Goal: Task Accomplishment & Management: Use online tool/utility

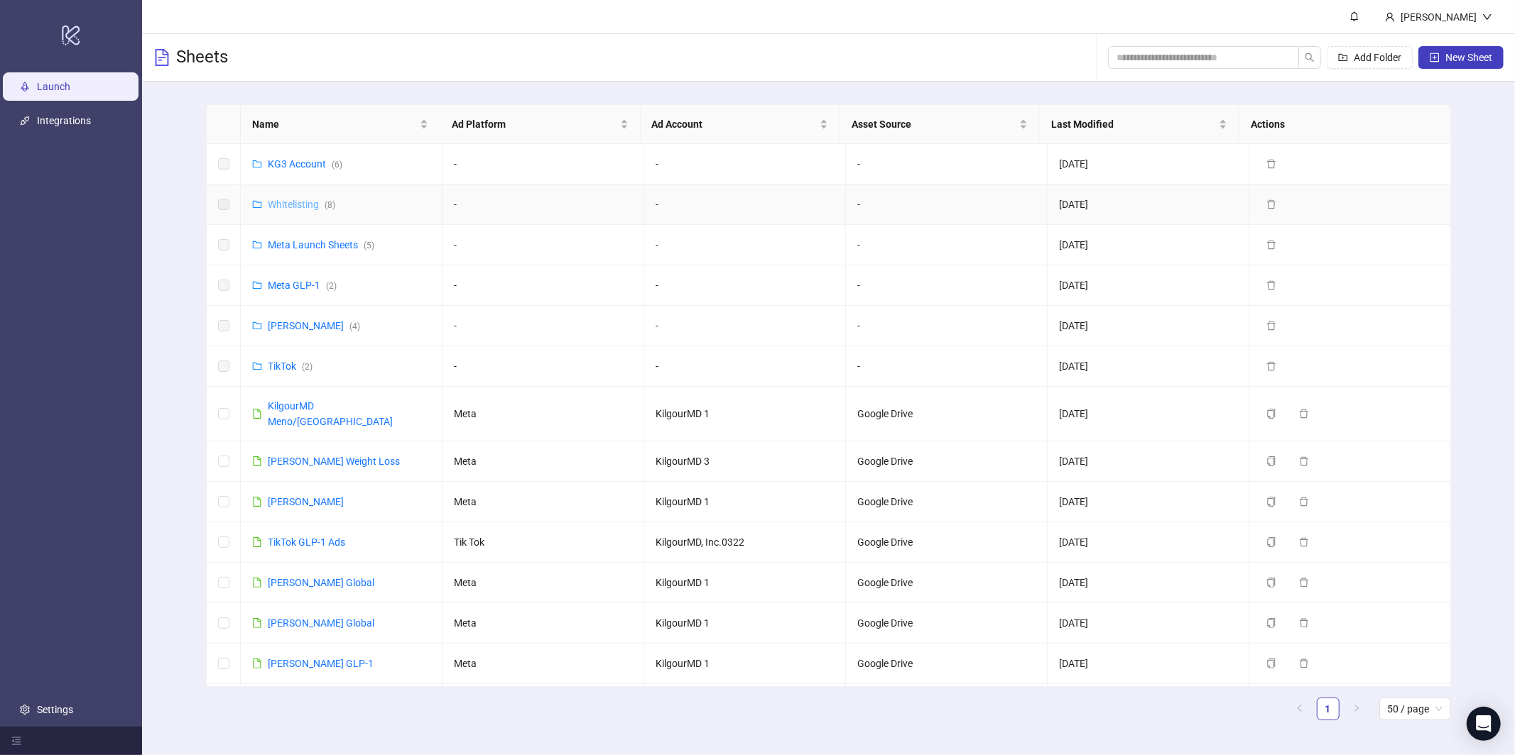
click at [297, 209] on link "Whitelisting ( 8 )" at bounding box center [301, 204] width 67 height 11
click at [294, 204] on link "Whitelisting ( 8 )" at bounding box center [301, 204] width 67 height 11
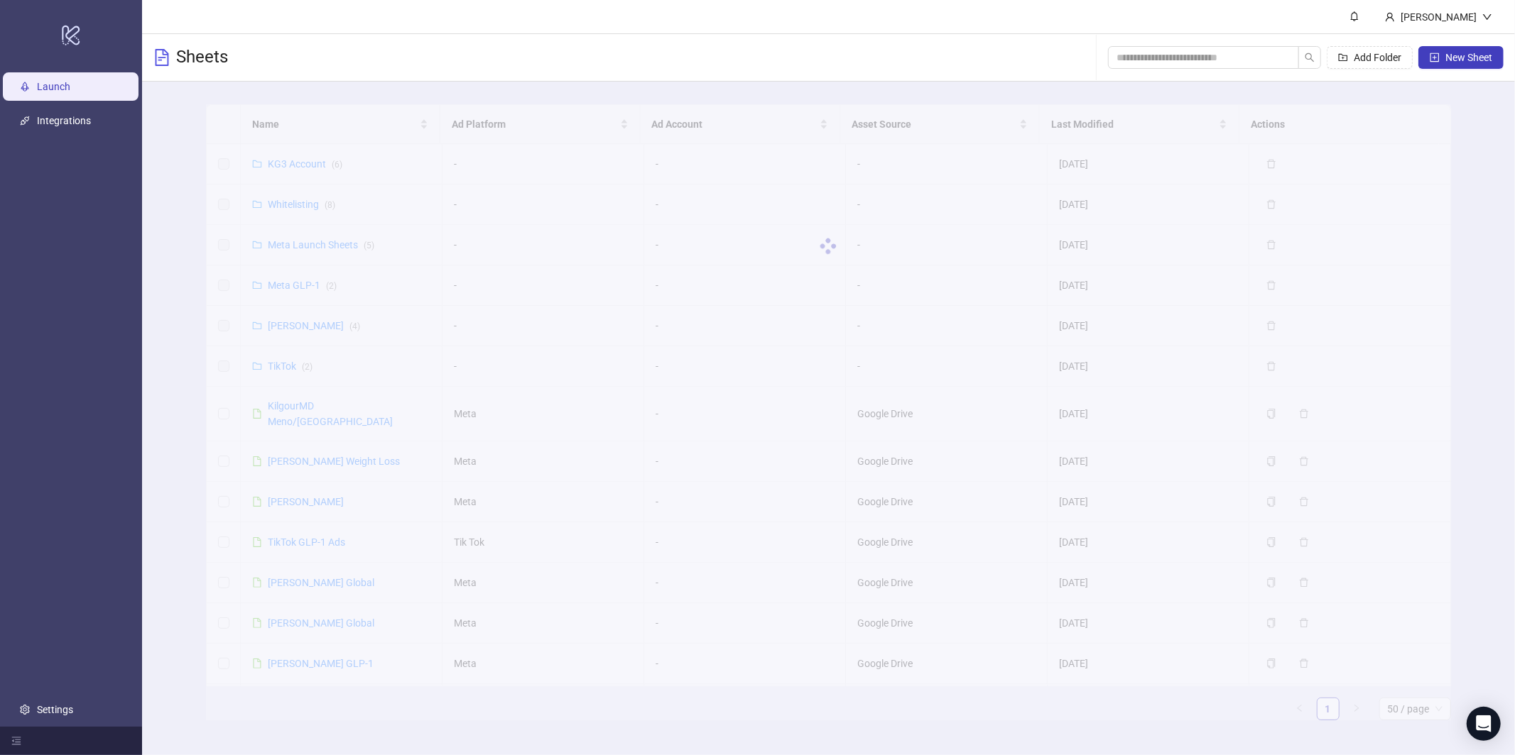
drag, startPoint x: 310, startPoint y: 206, endPoint x: 304, endPoint y: 212, distance: 8.0
click at [310, 206] on div at bounding box center [828, 246] width 1244 height 284
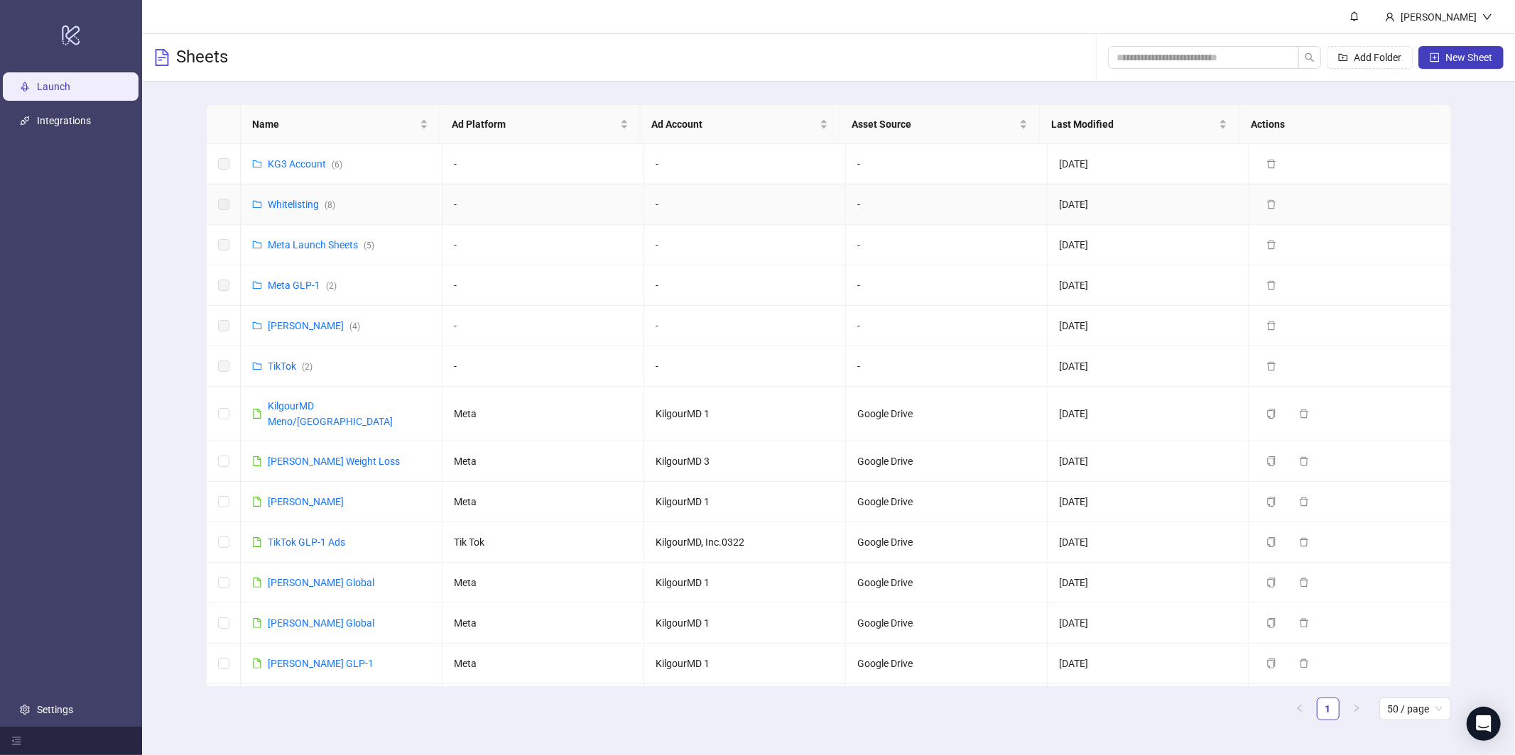
click at [302, 212] on td "Whitelisting ( 8 )" at bounding box center [342, 205] width 202 height 40
click at [308, 200] on link "Whitelisting ( 8 )" at bounding box center [301, 204] width 67 height 11
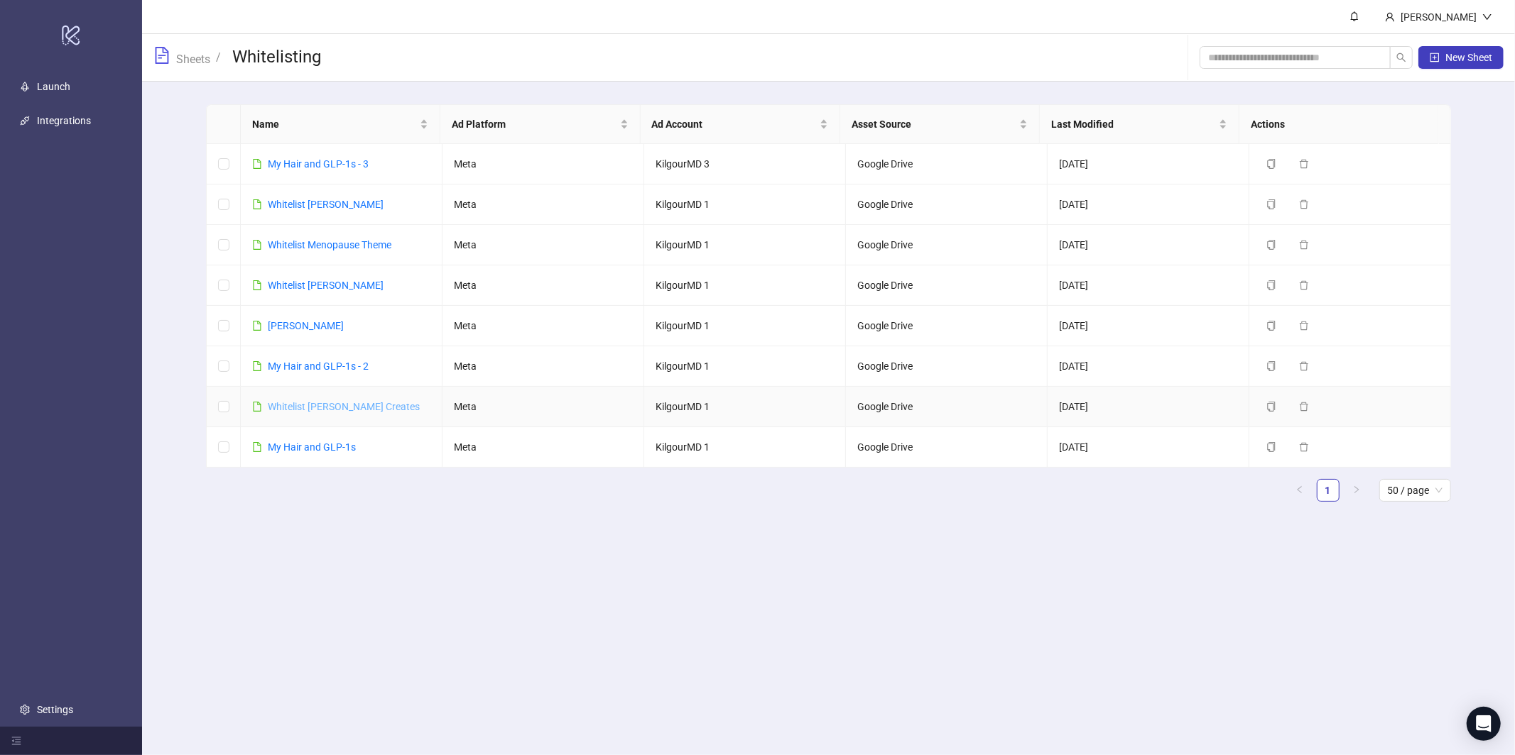
click at [315, 408] on link "Whitelist [PERSON_NAME] Creates" at bounding box center [344, 406] width 152 height 11
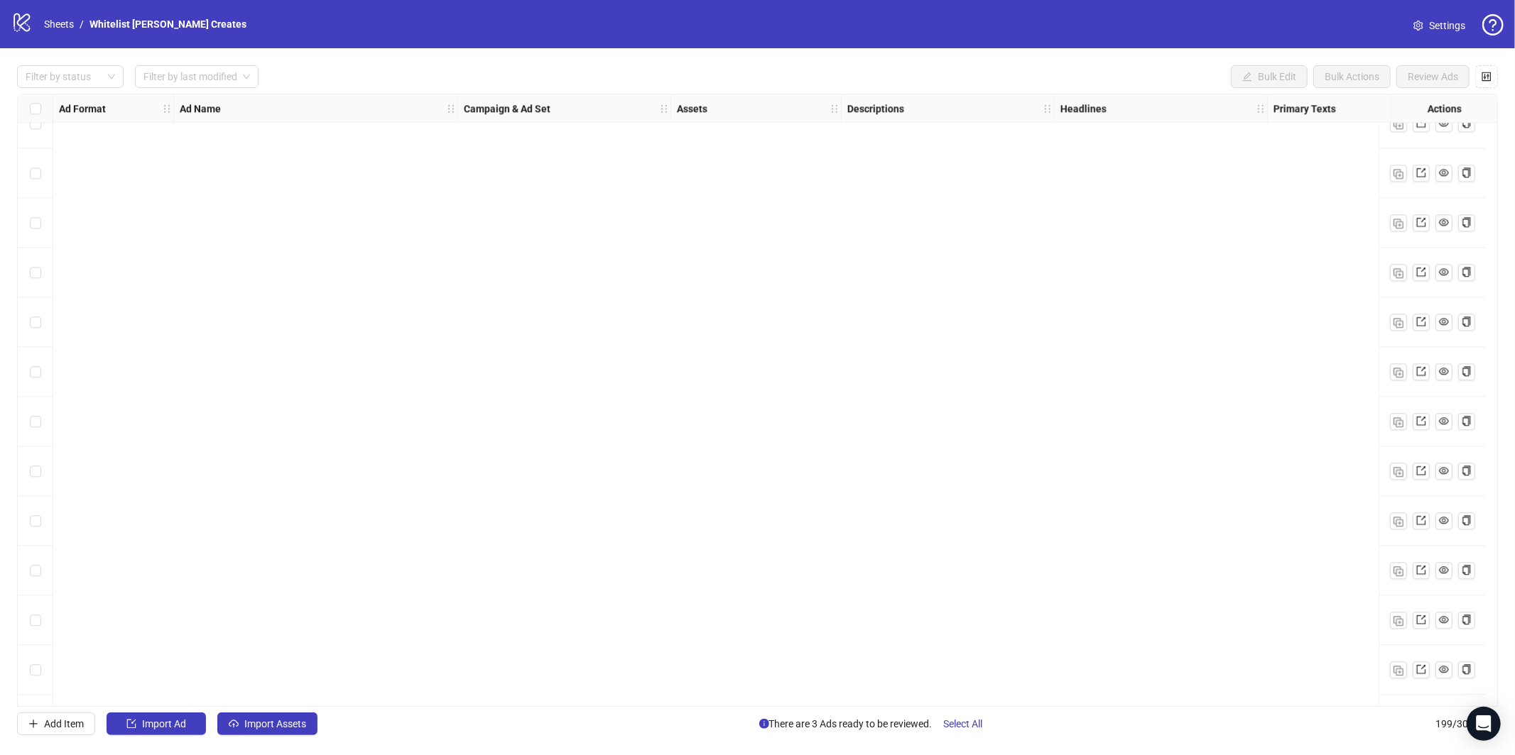
scroll to position [9312, 0]
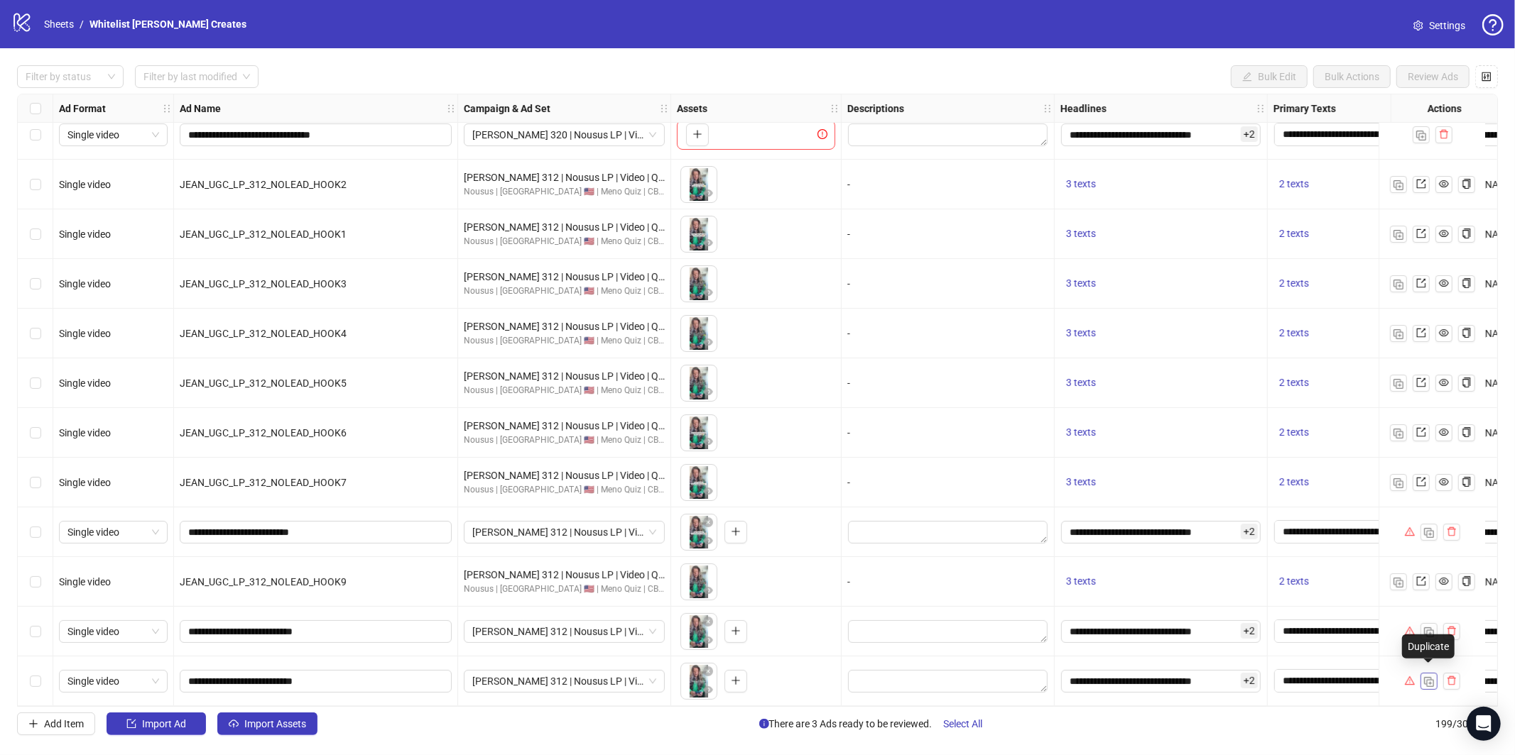
click at [1429, 677] on img "button" at bounding box center [1429, 682] width 10 height 10
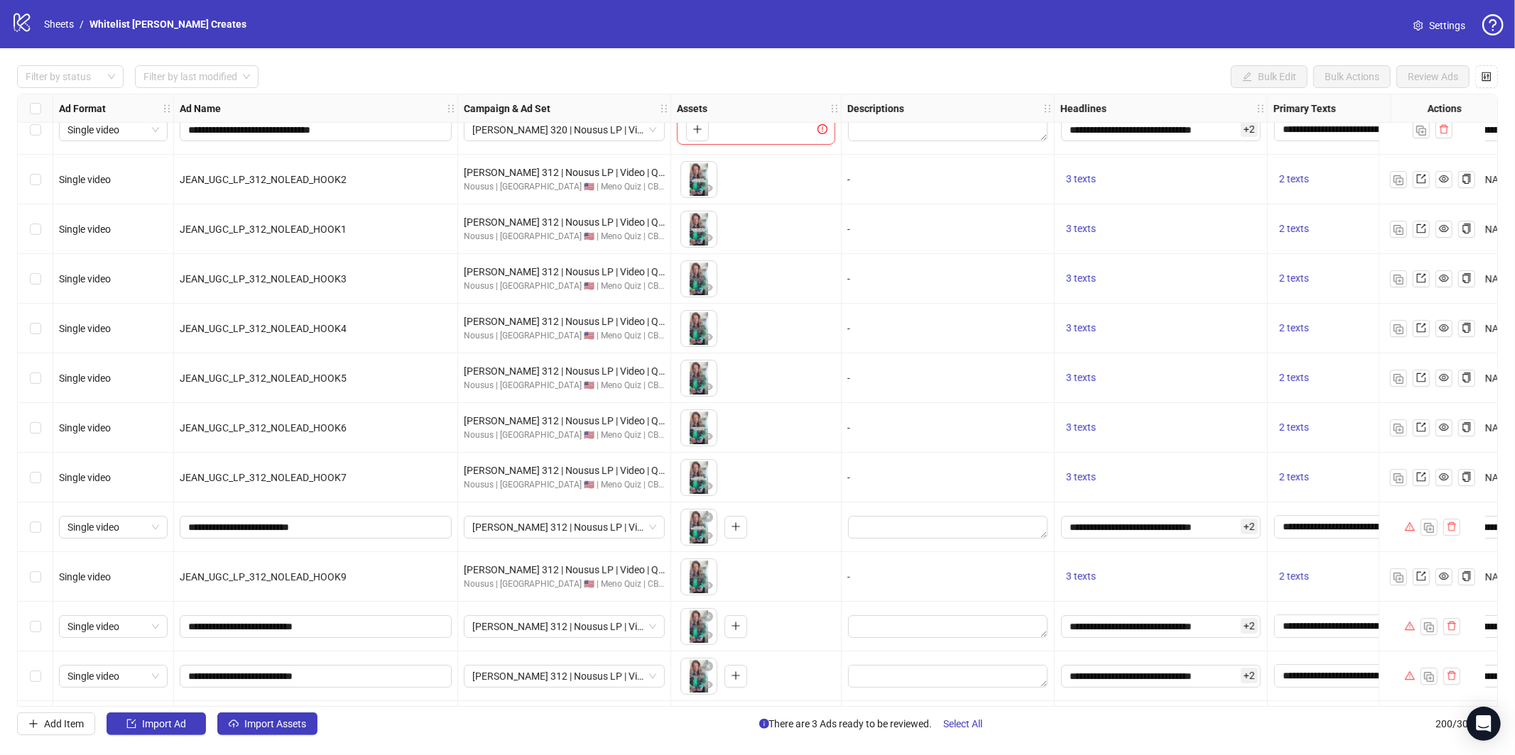
scroll to position [9362, 0]
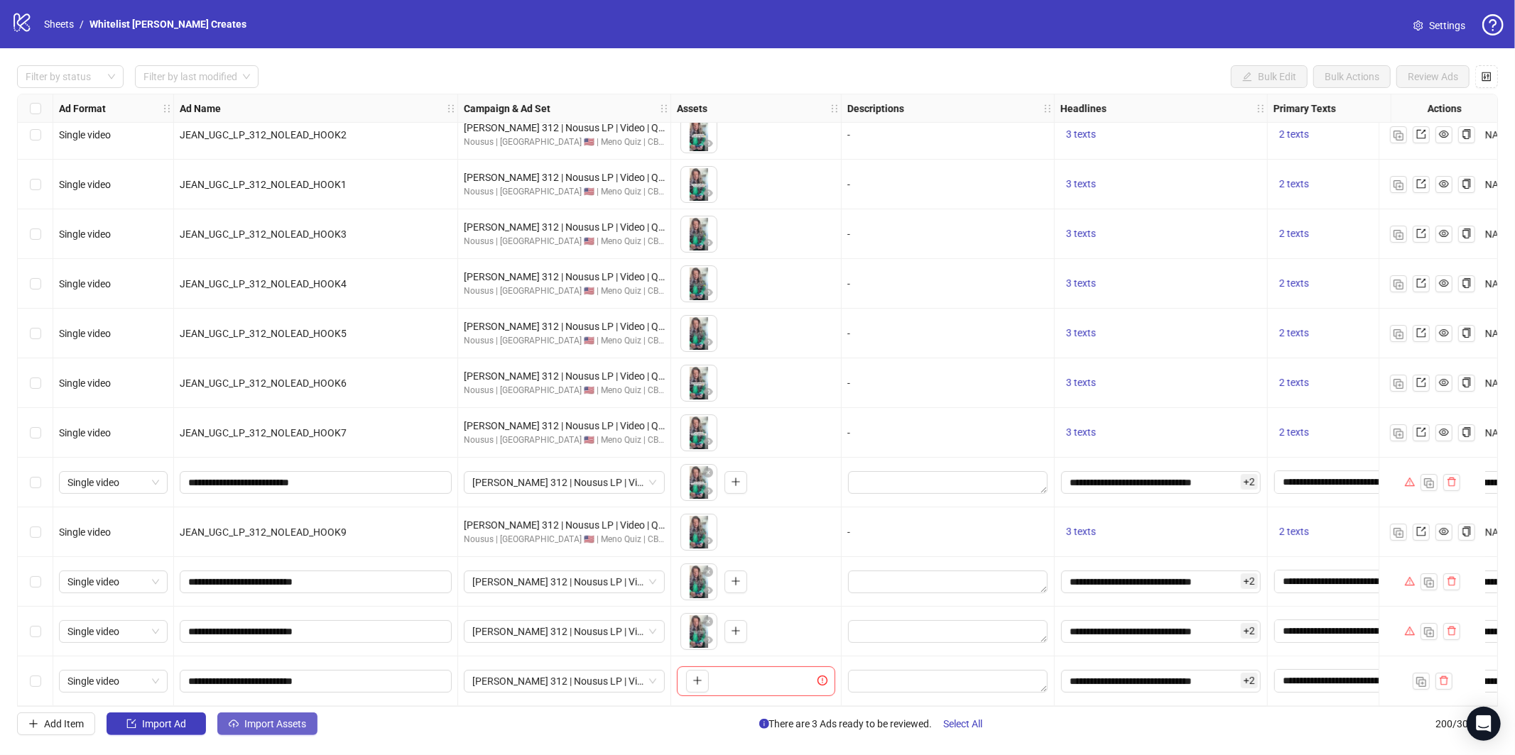
click at [298, 733] on button "Import Assets" at bounding box center [267, 724] width 100 height 23
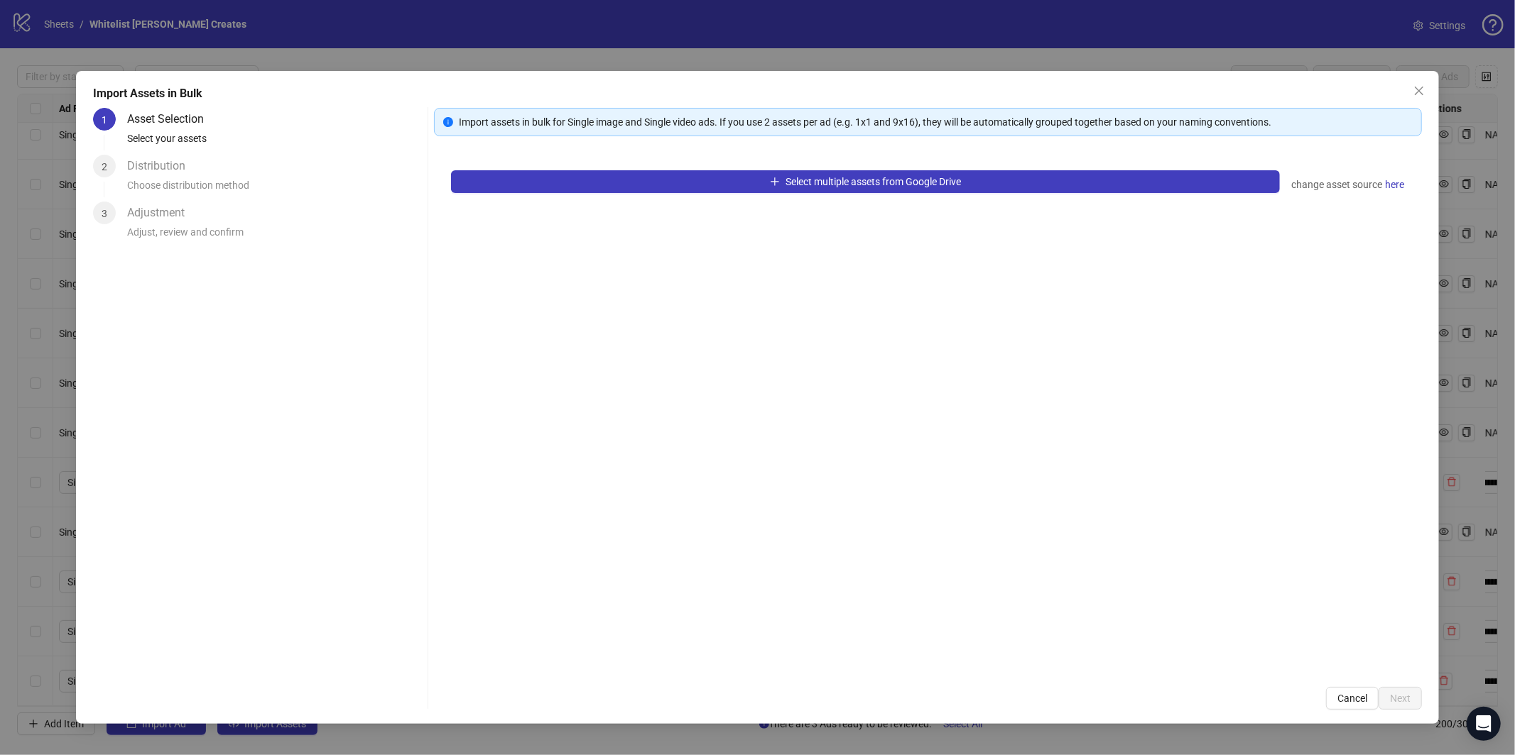
click at [626, 193] on div "Select multiple assets from Google Drive change asset source here" at bounding box center [928, 411] width 988 height 517
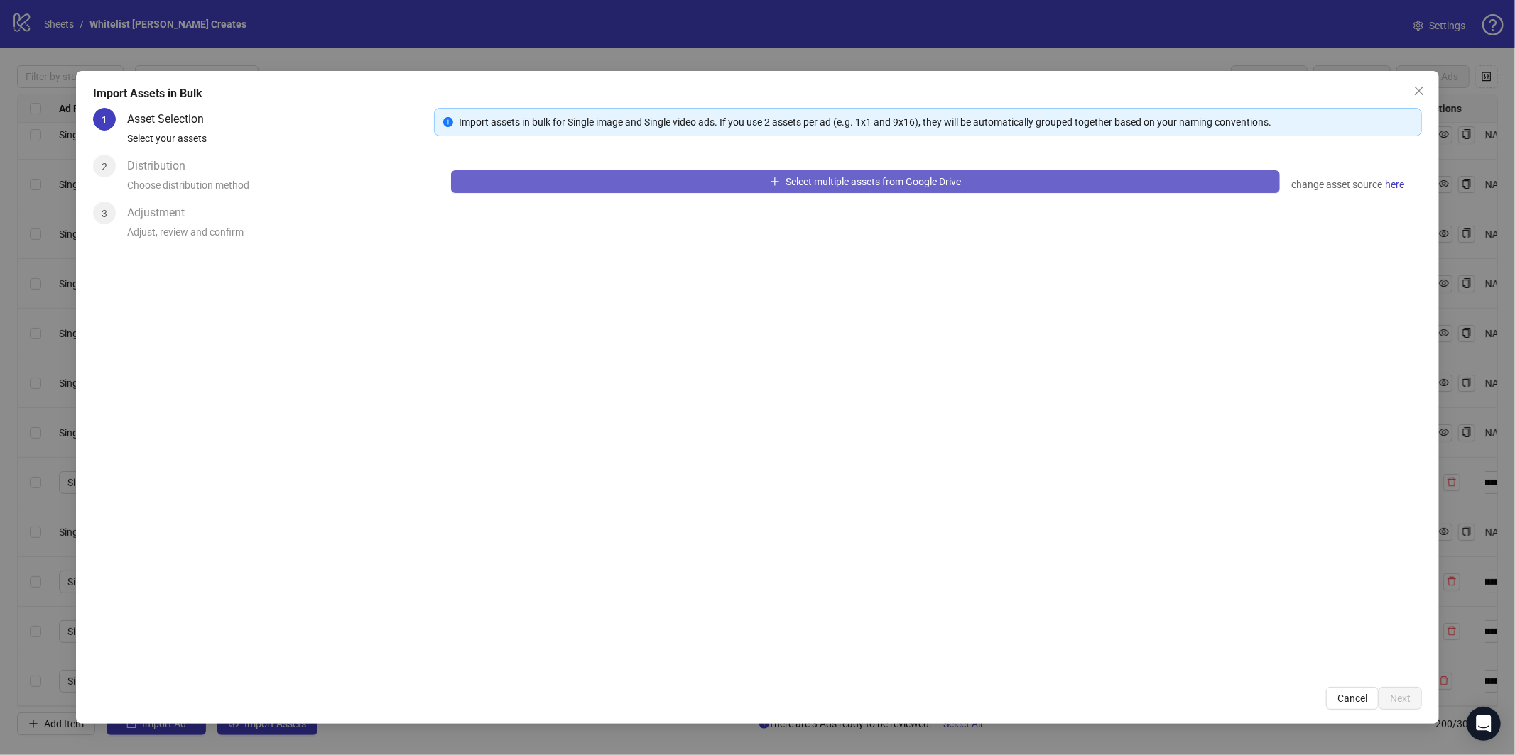
click at [645, 180] on button "Select multiple assets from Google Drive" at bounding box center [865, 181] width 829 height 23
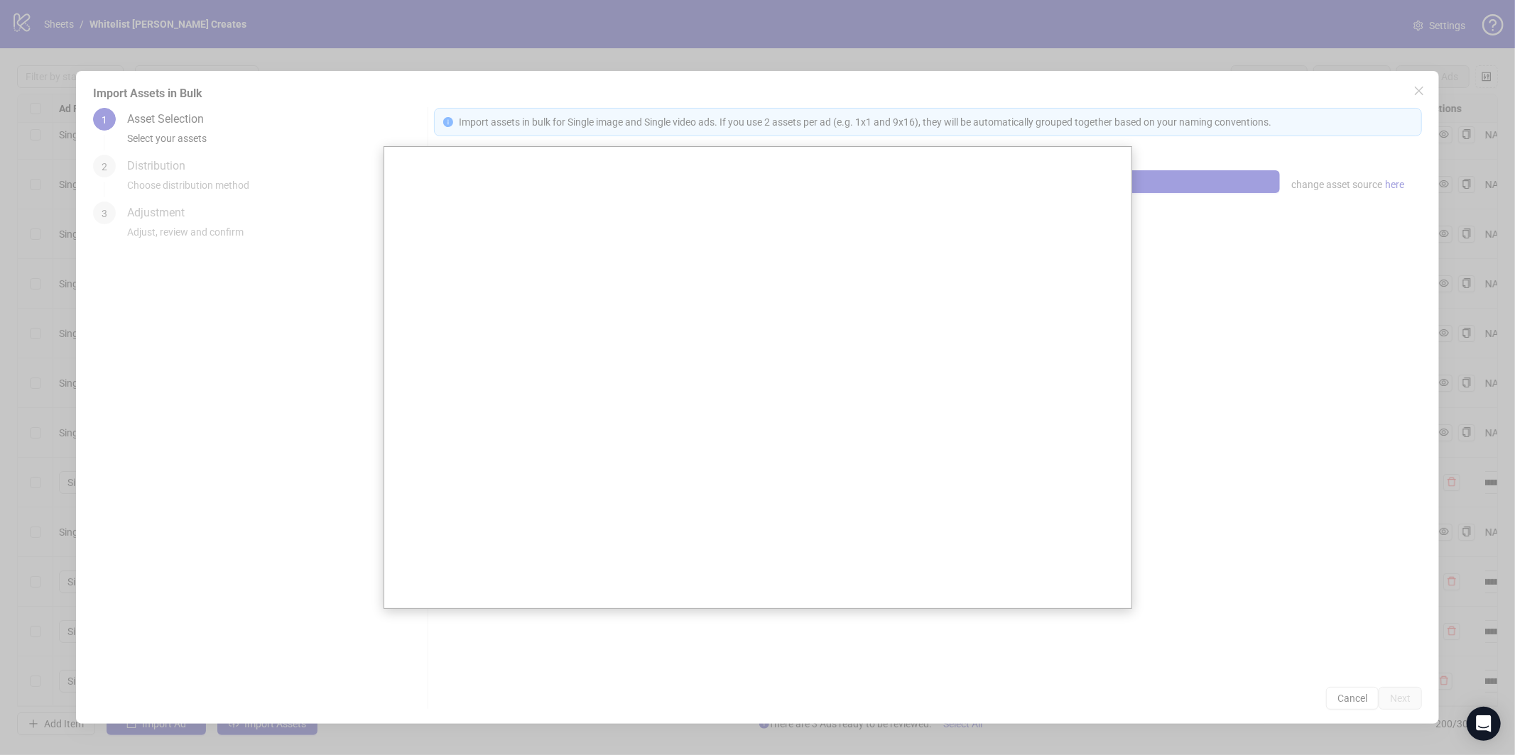
click at [1399, 696] on div at bounding box center [757, 377] width 1515 height 755
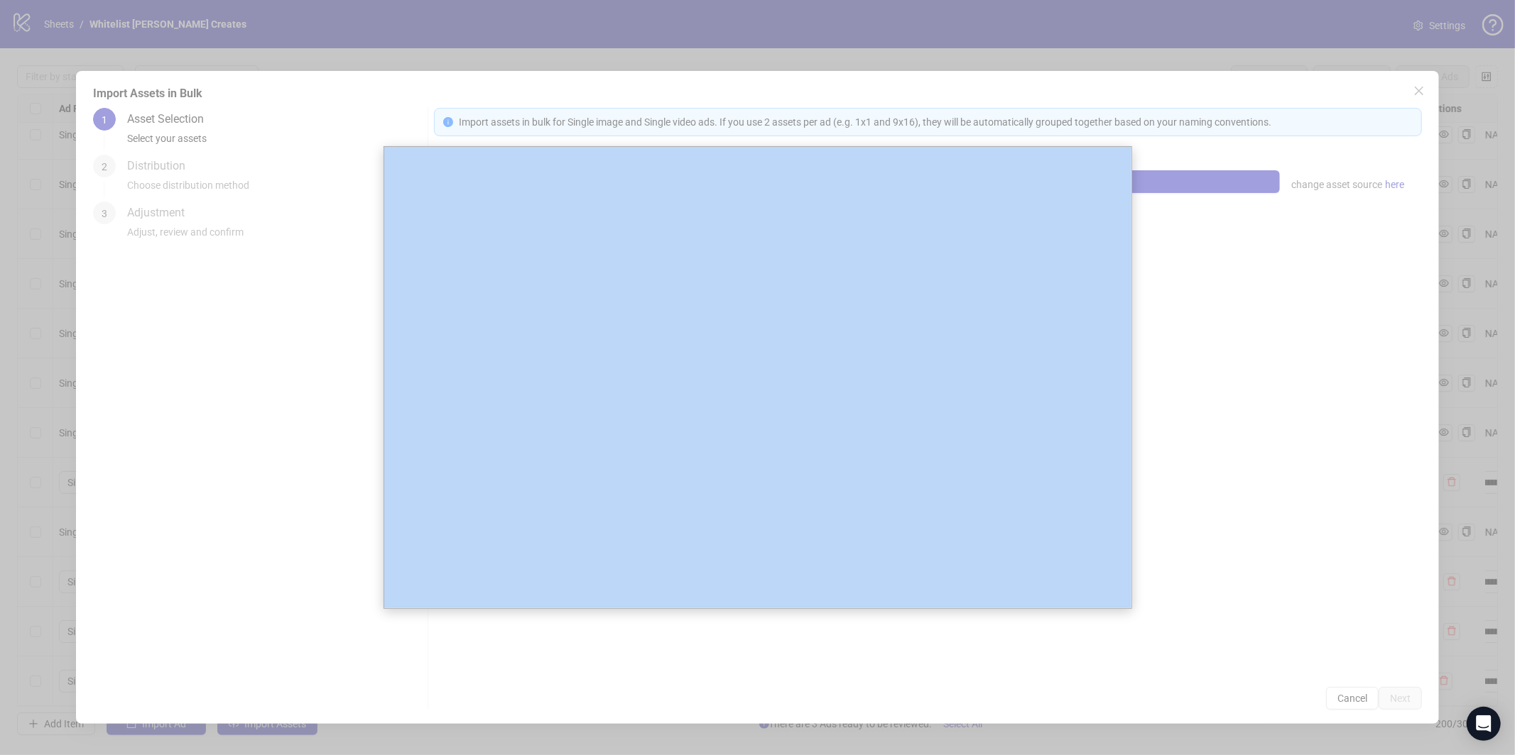
click at [1399, 696] on div at bounding box center [757, 377] width 1515 height 755
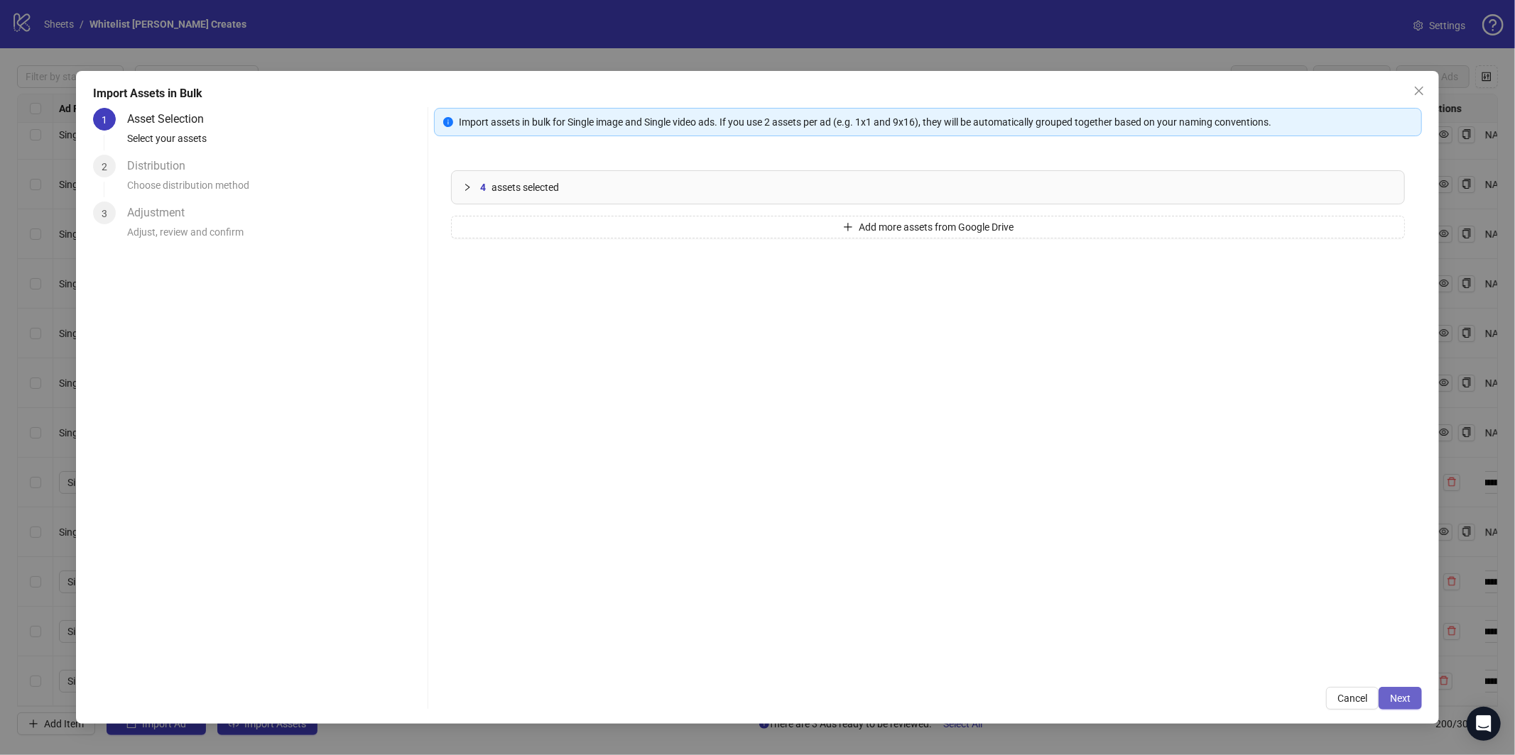
click at [1397, 697] on body "**********" at bounding box center [757, 377] width 1515 height 755
click at [1397, 697] on span "Next" at bounding box center [1400, 698] width 21 height 11
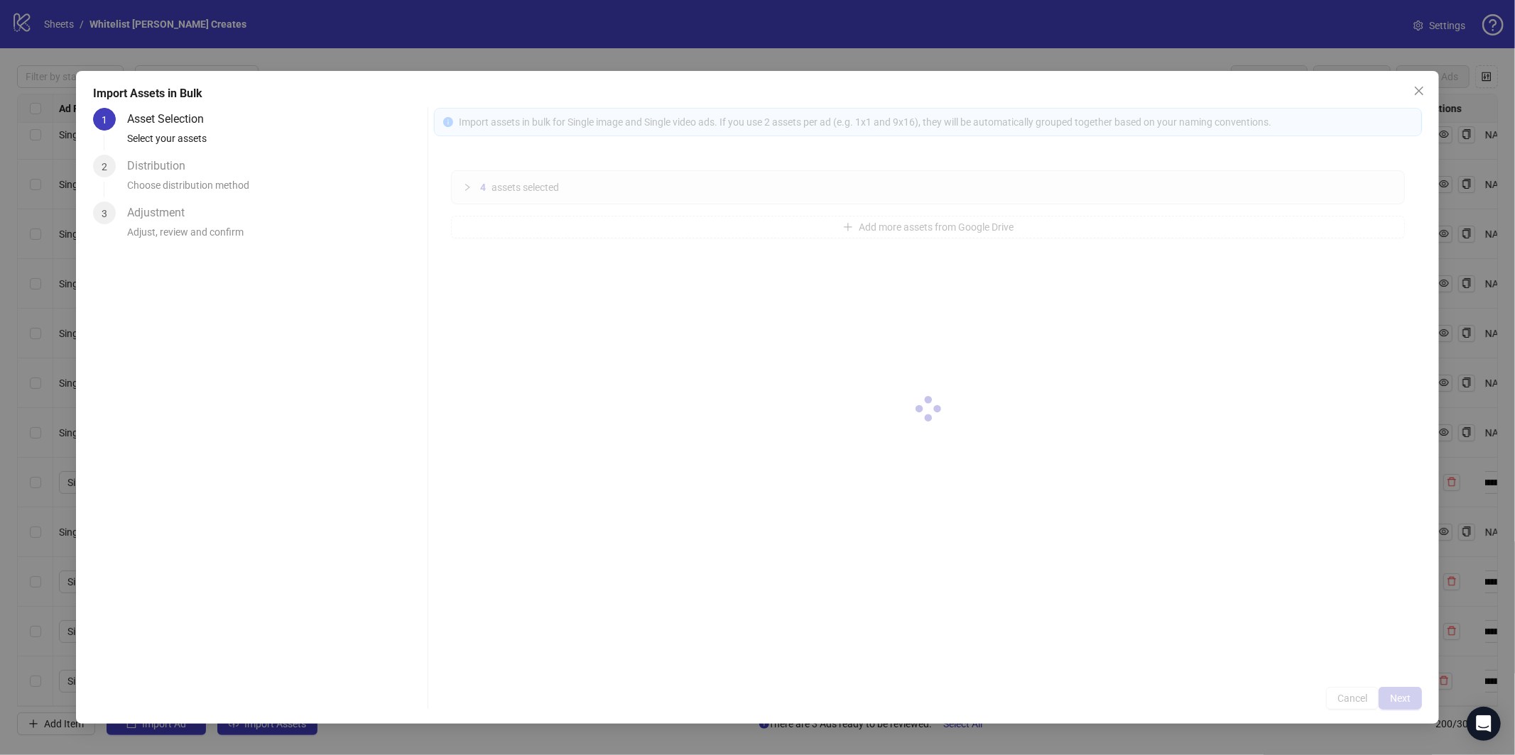
click at [1397, 697] on div at bounding box center [928, 409] width 988 height 602
click at [1396, 697] on div at bounding box center [928, 409] width 988 height 602
click at [1396, 698] on div at bounding box center [928, 409] width 988 height 602
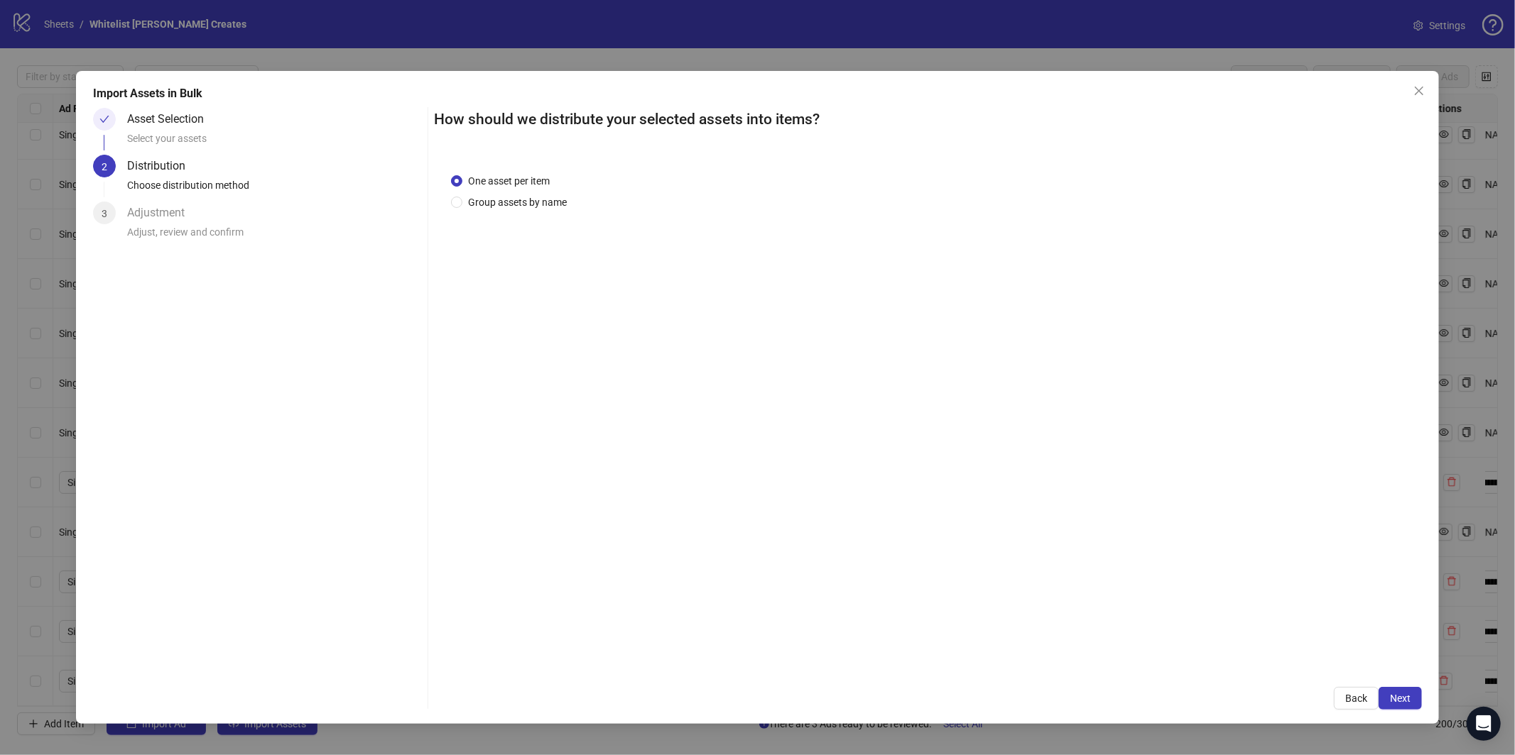
click at [1396, 698] on span "Next" at bounding box center [1400, 698] width 21 height 11
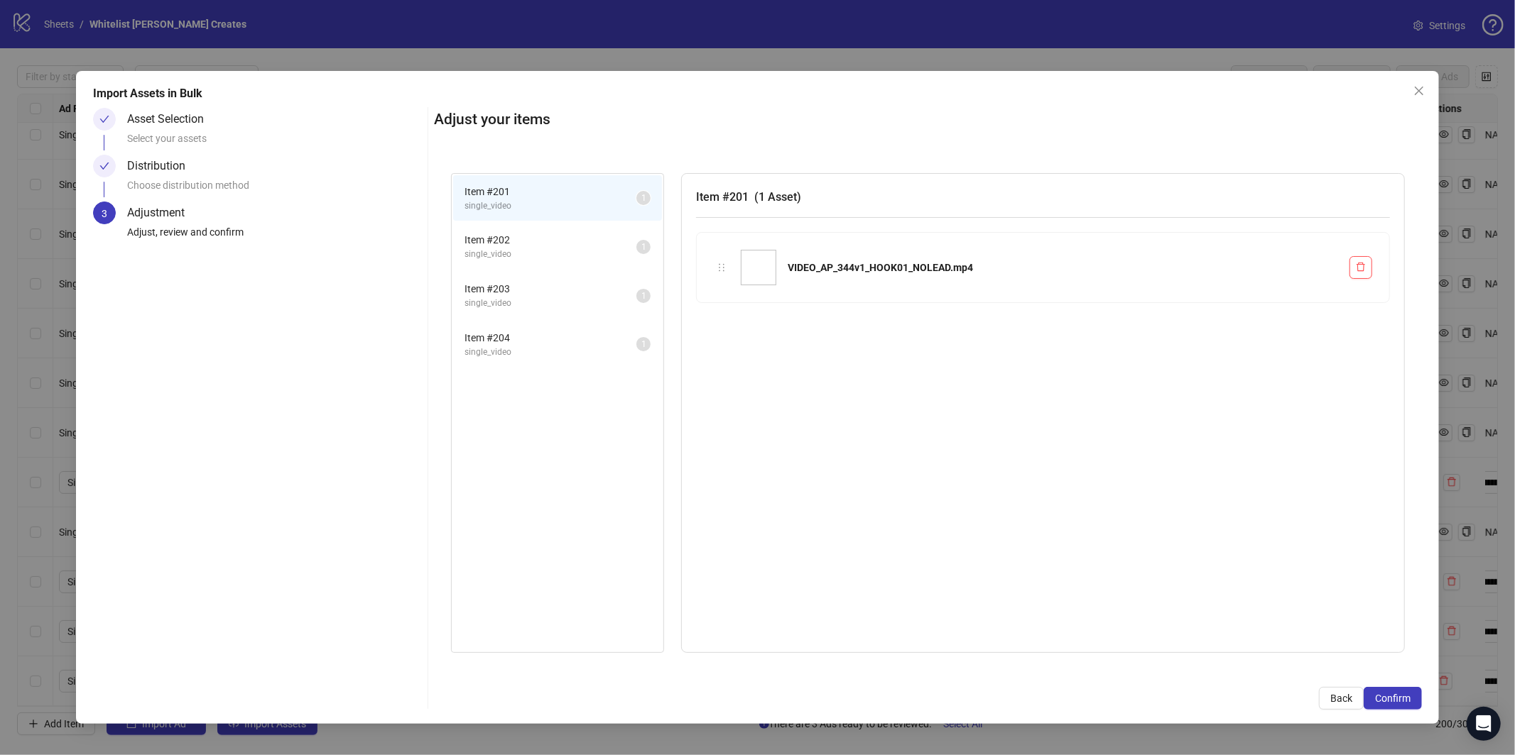
click at [1396, 698] on span "Confirm" at bounding box center [1393, 698] width 36 height 11
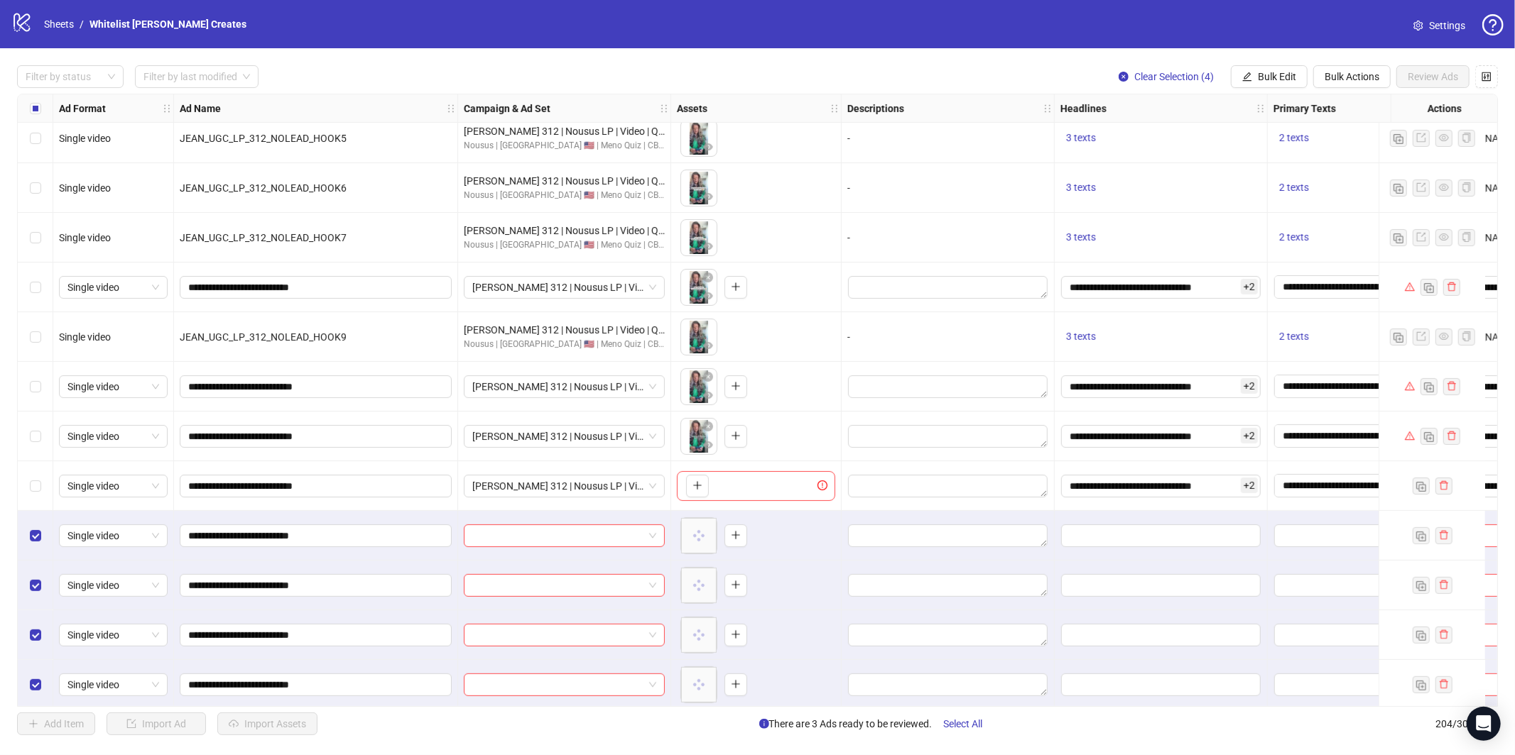
scroll to position [9561, 0]
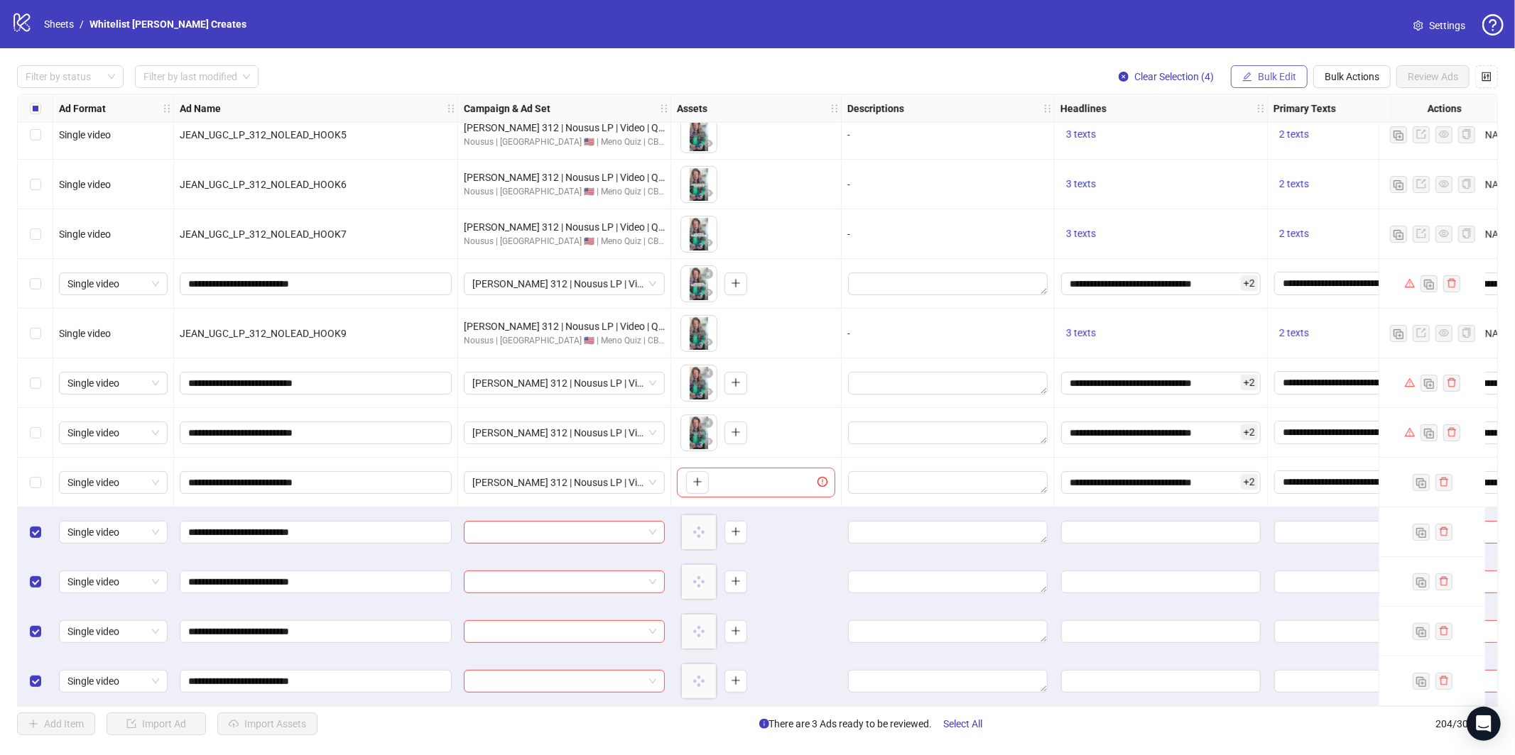
click at [1246, 80] on icon "edit" at bounding box center [1247, 77] width 10 height 10
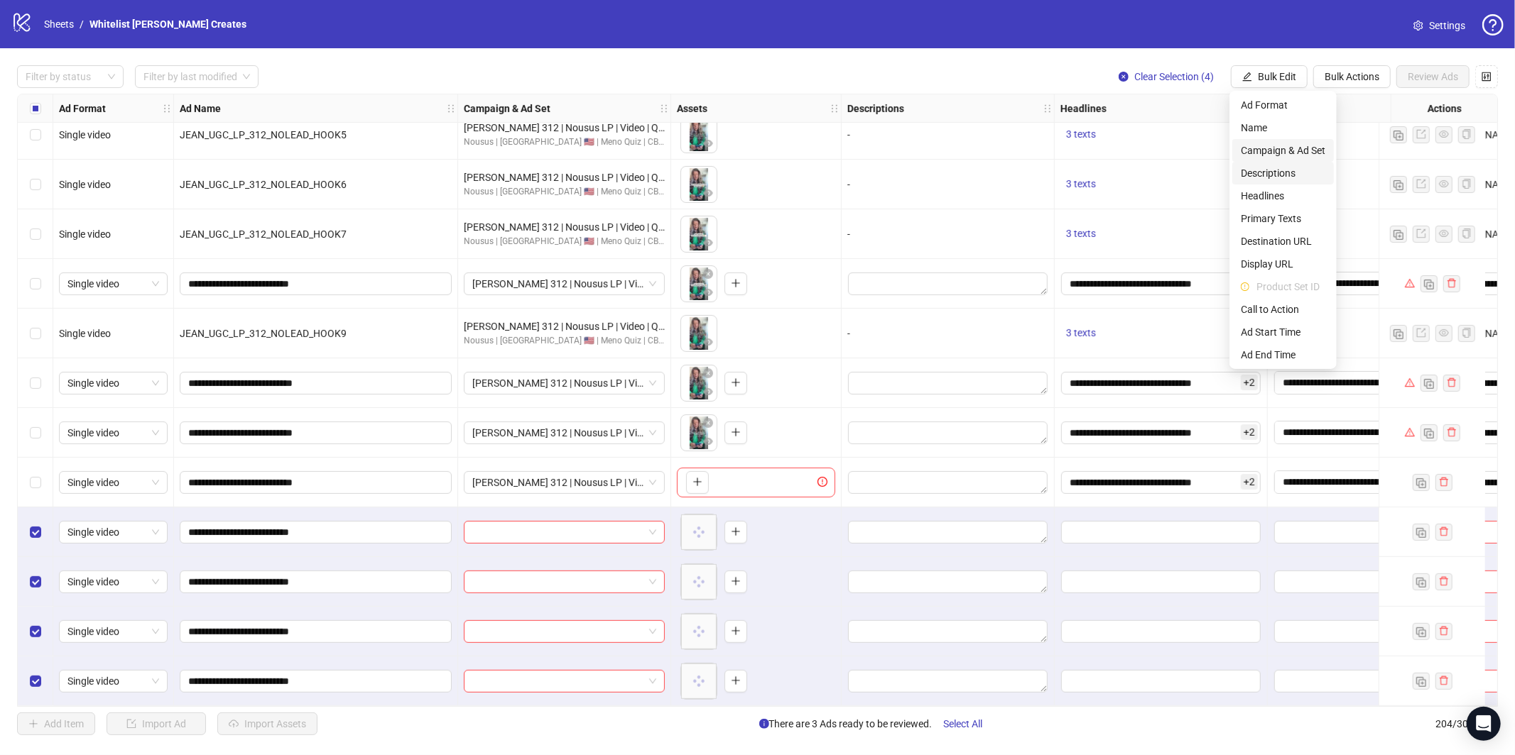
click at [1259, 153] on span "Campaign & Ad Set" at bounding box center [1282, 151] width 84 height 16
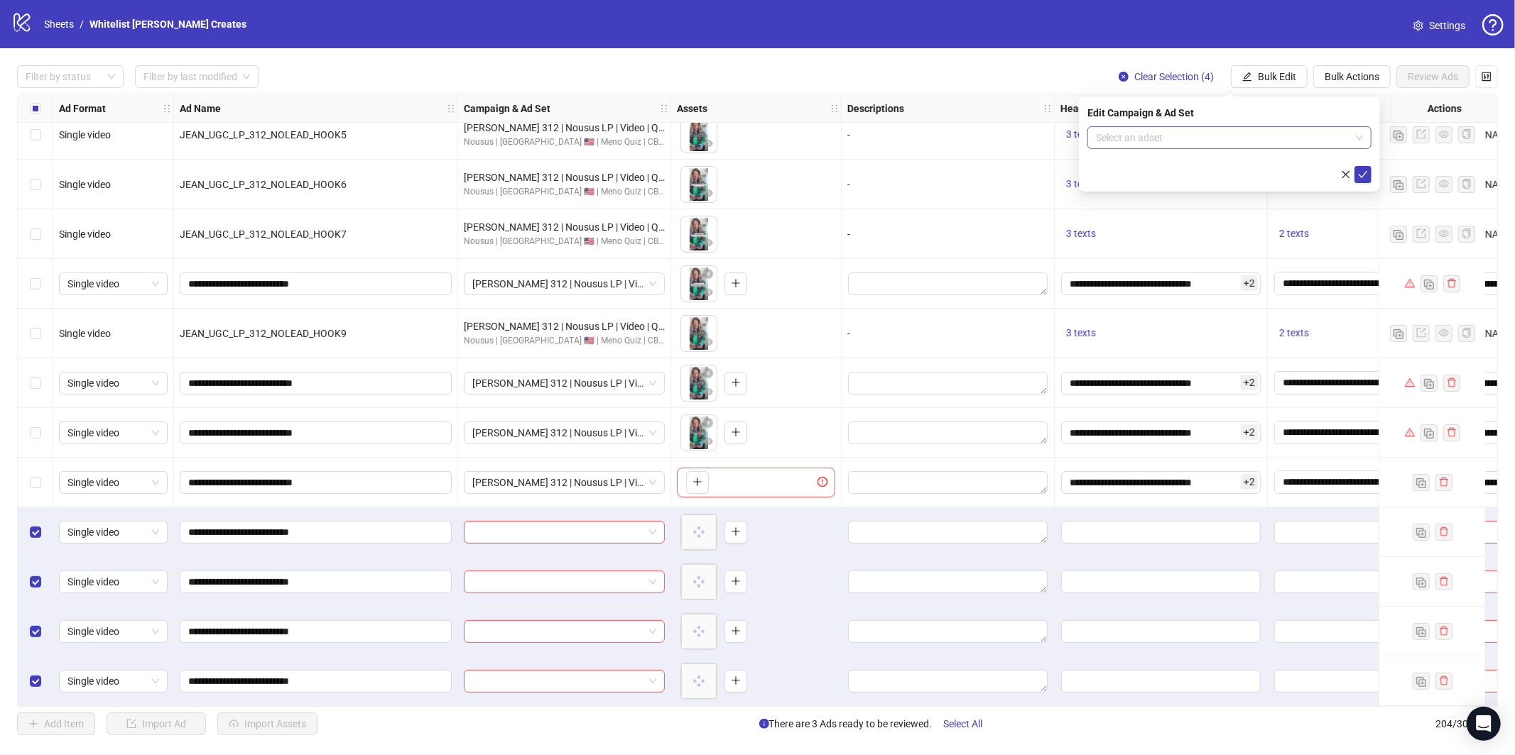
click at [1134, 148] on input "search" at bounding box center [1223, 137] width 254 height 21
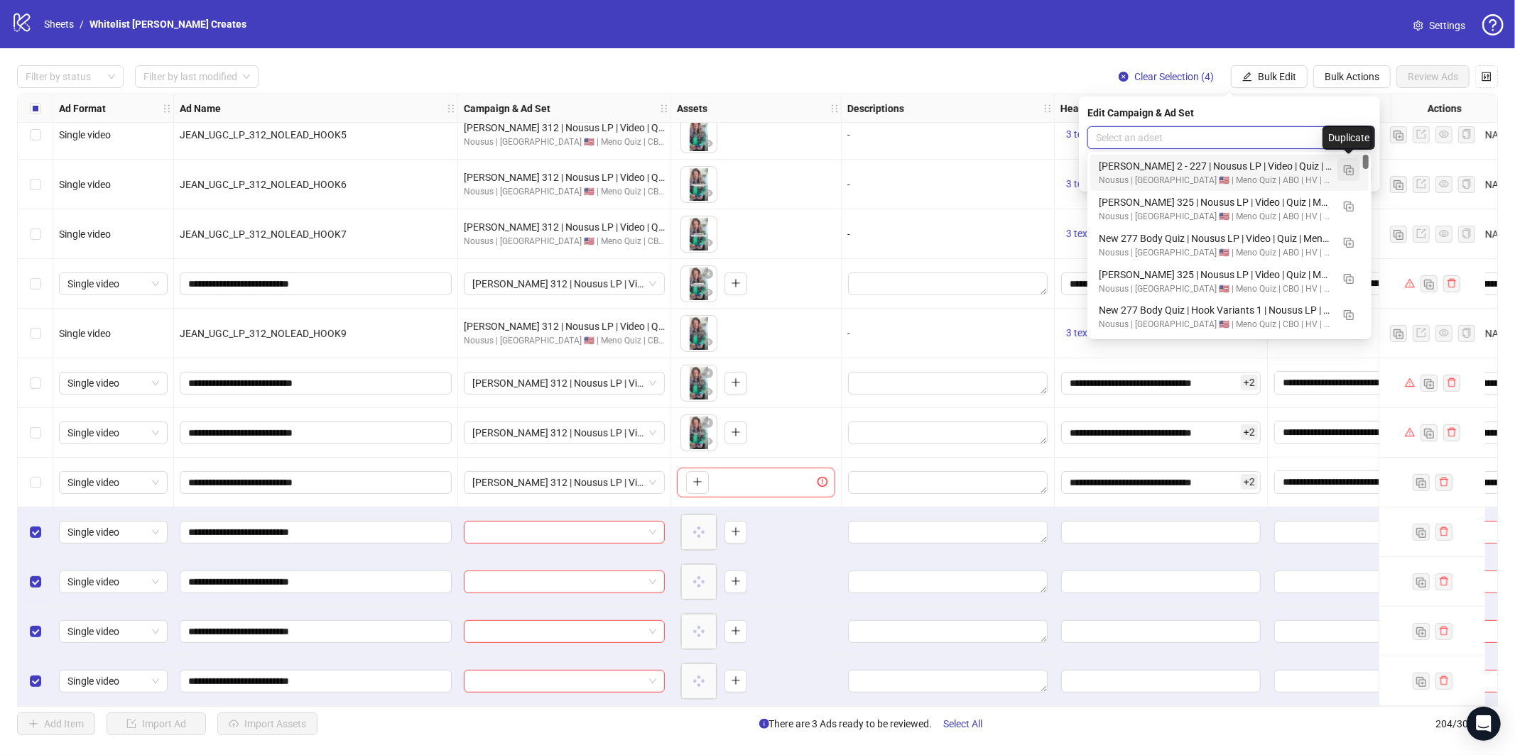
click at [1354, 173] on button "button" at bounding box center [1348, 169] width 23 height 23
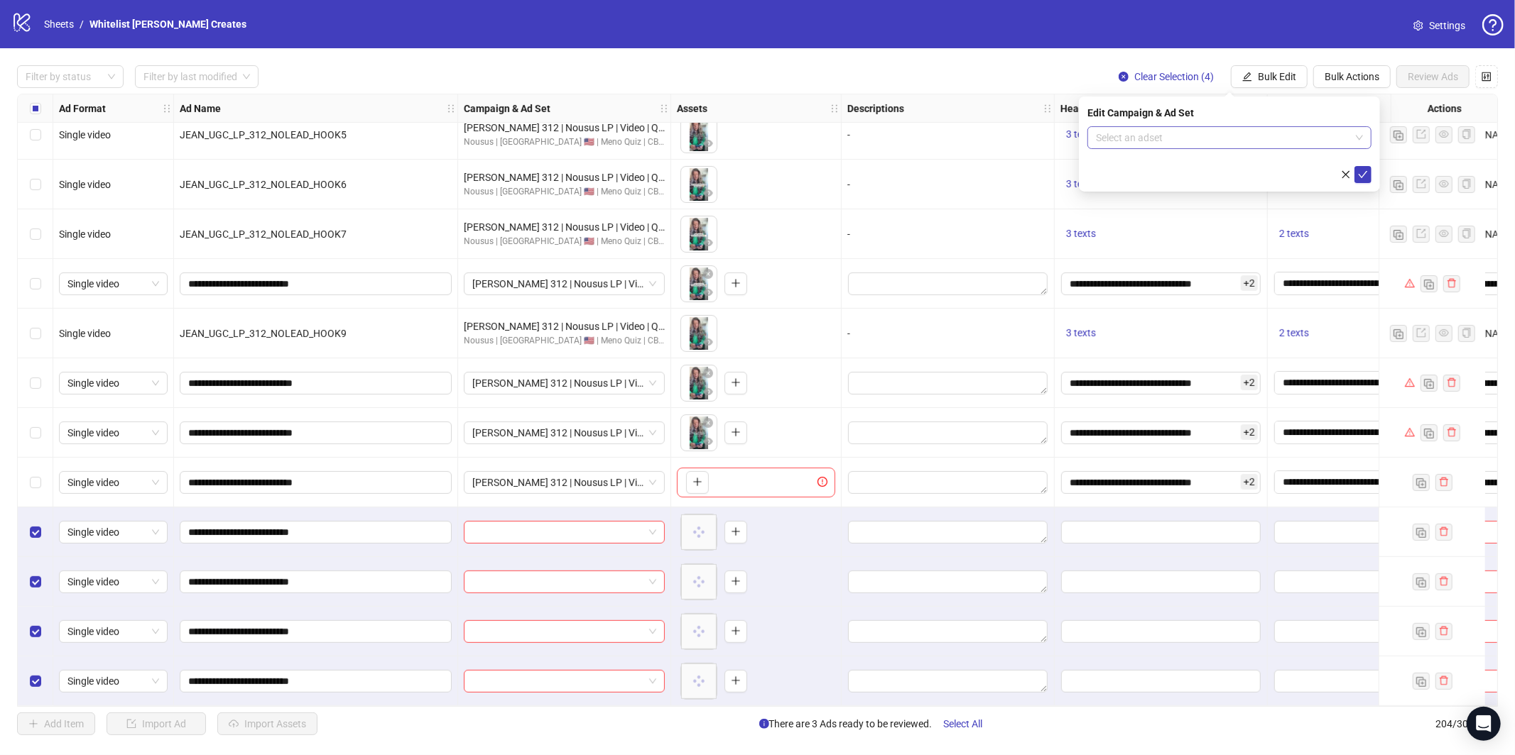
click at [1297, 143] on input "search" at bounding box center [1223, 137] width 254 height 21
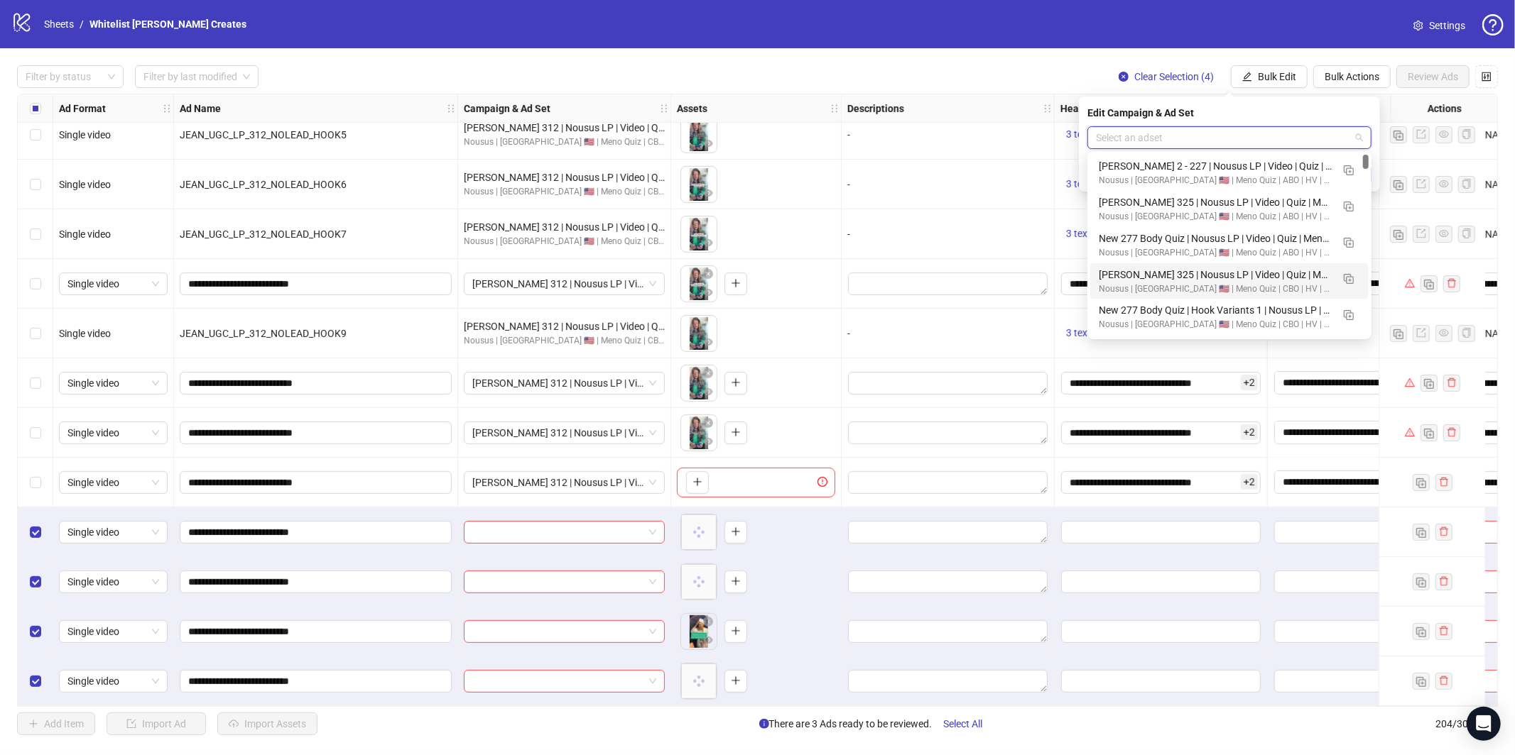
scroll to position [24, 0]
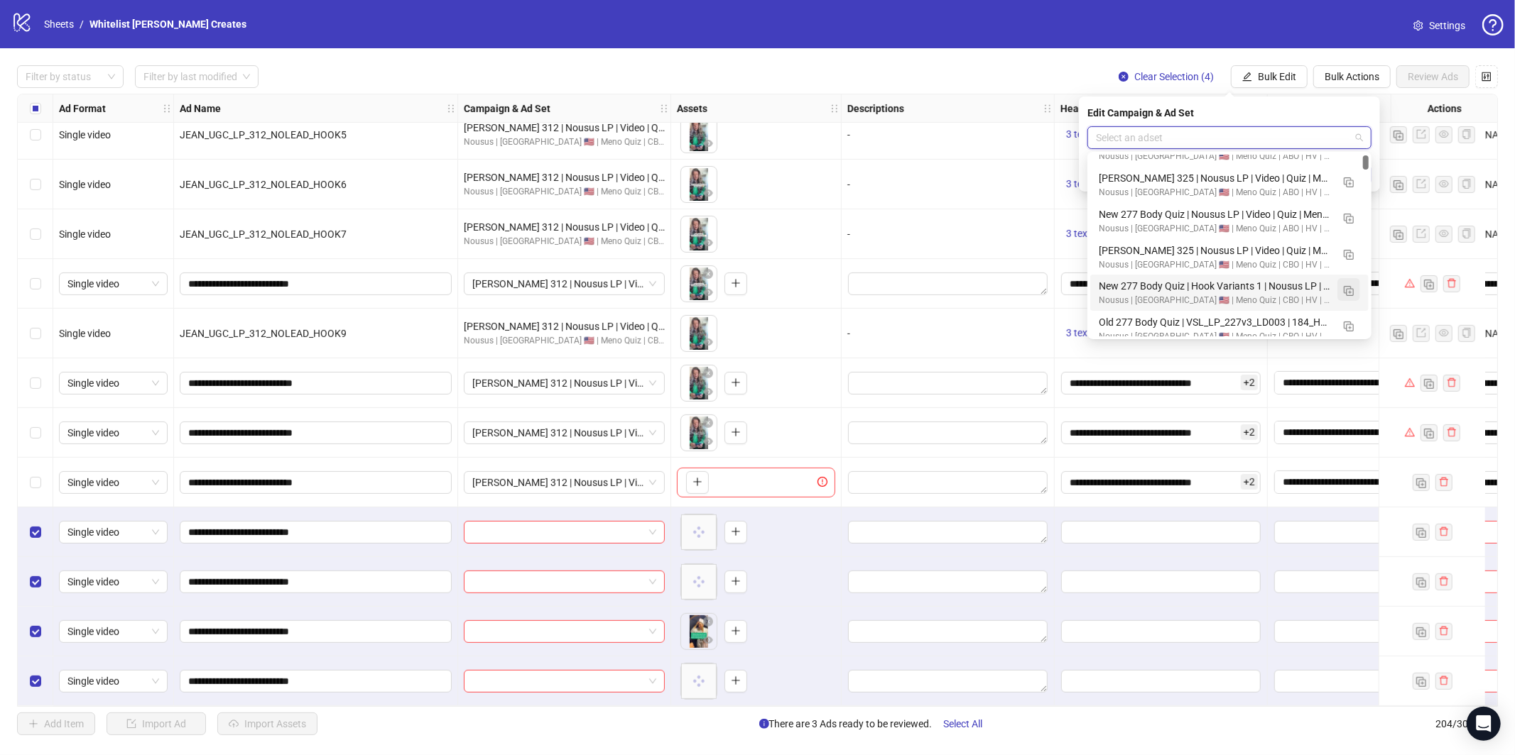
click at [1353, 290] on button "button" at bounding box center [1348, 289] width 23 height 23
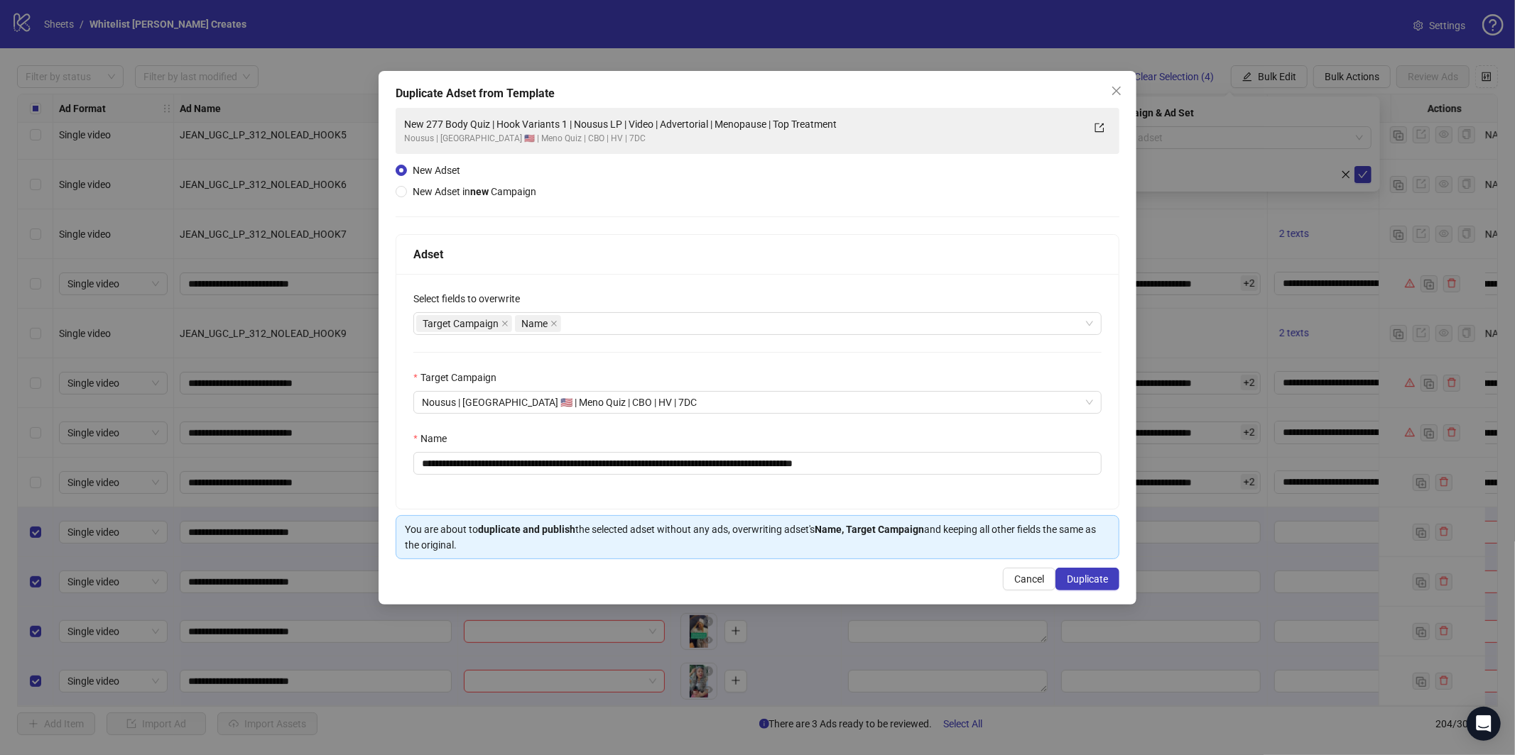
drag, startPoint x: 787, startPoint y: 481, endPoint x: 795, endPoint y: 479, distance: 7.4
click at [790, 480] on div "**********" at bounding box center [757, 391] width 722 height 235
click at [801, 472] on input "**********" at bounding box center [757, 463] width 688 height 23
paste input "text"
type input "**********"
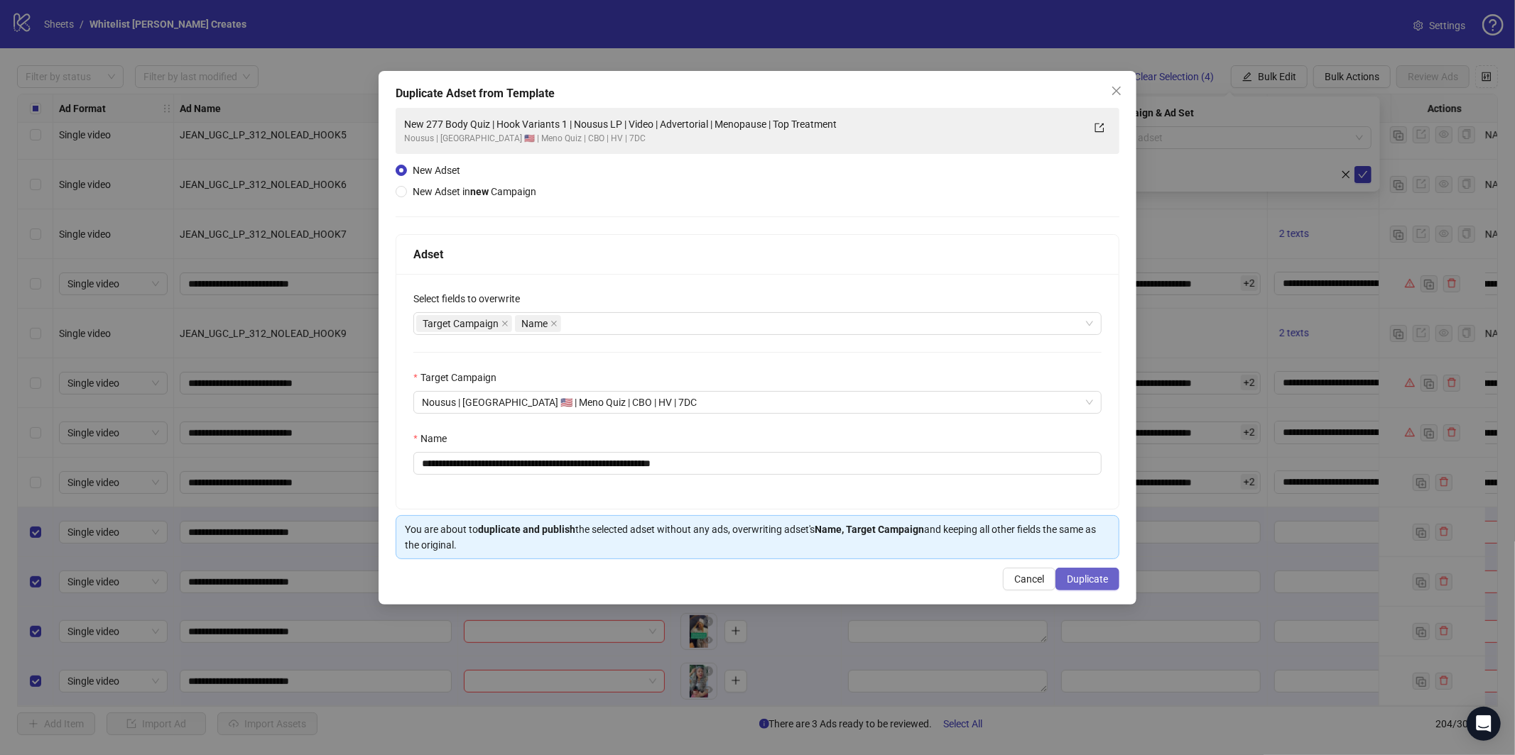
click at [1083, 576] on span "Duplicate" at bounding box center [1086, 579] width 41 height 11
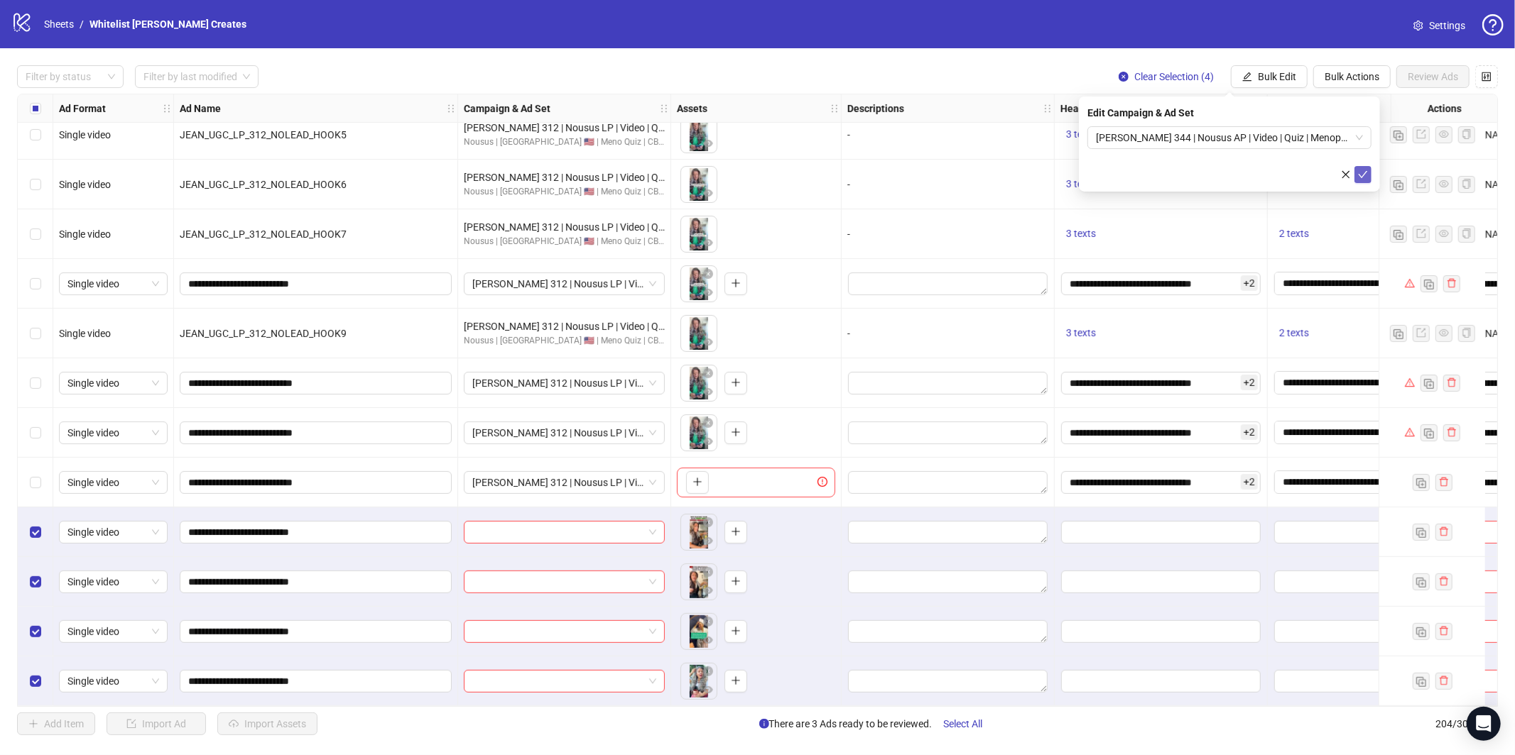
click at [1358, 178] on icon "check" at bounding box center [1363, 175] width 10 height 10
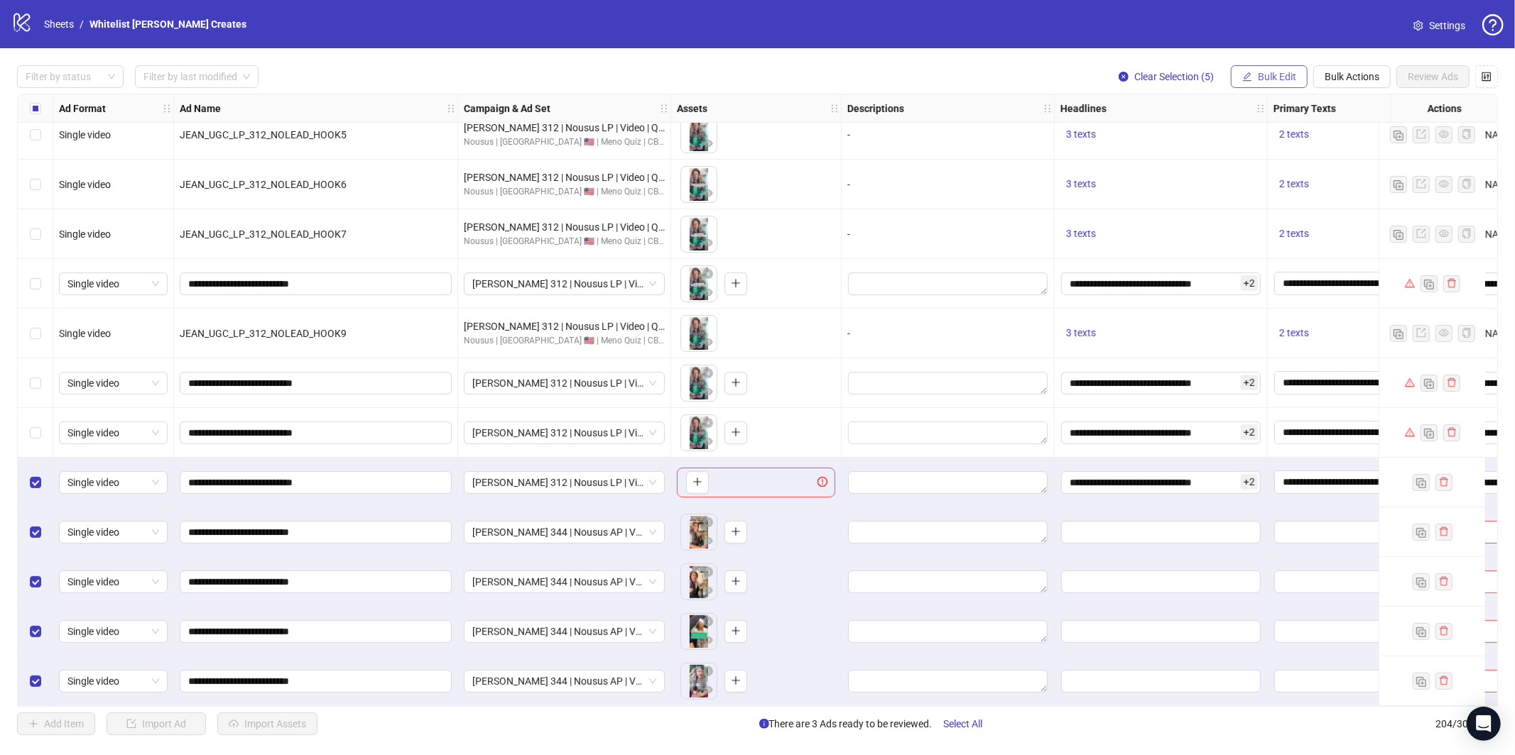
click at [1270, 80] on span "Bulk Edit" at bounding box center [1276, 76] width 38 height 11
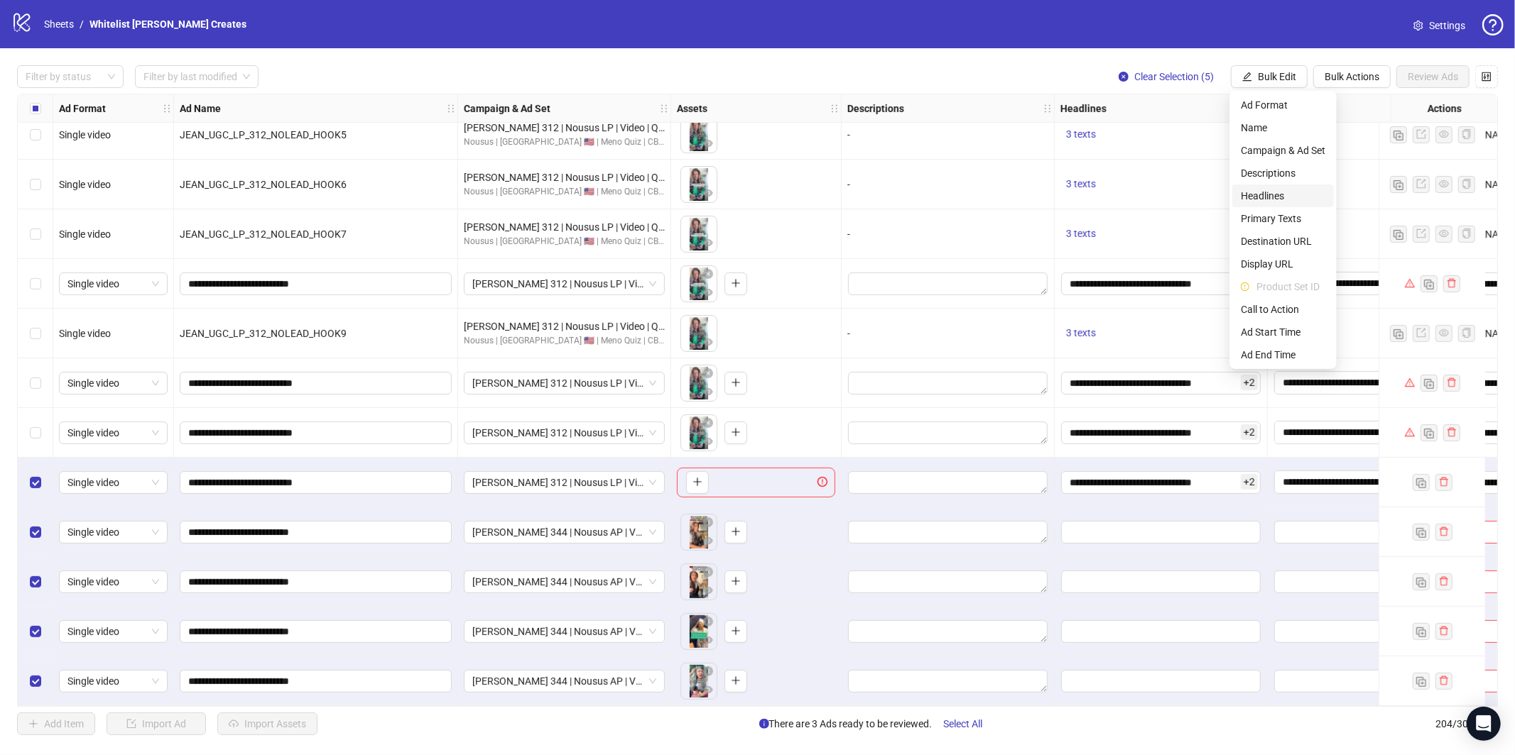
click at [1272, 200] on span "Headlines" at bounding box center [1282, 196] width 84 height 16
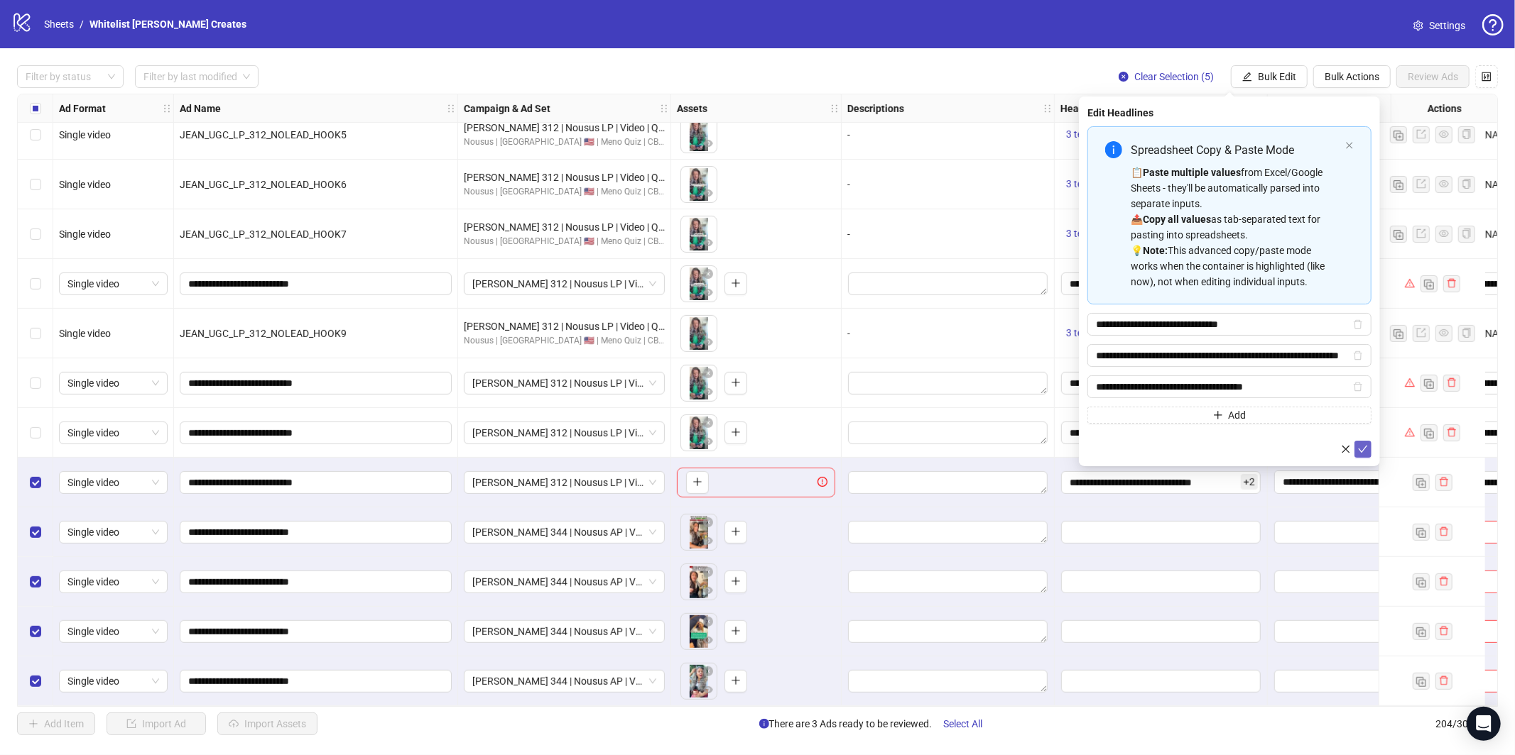
click at [1363, 456] on button "submit" at bounding box center [1362, 449] width 17 height 17
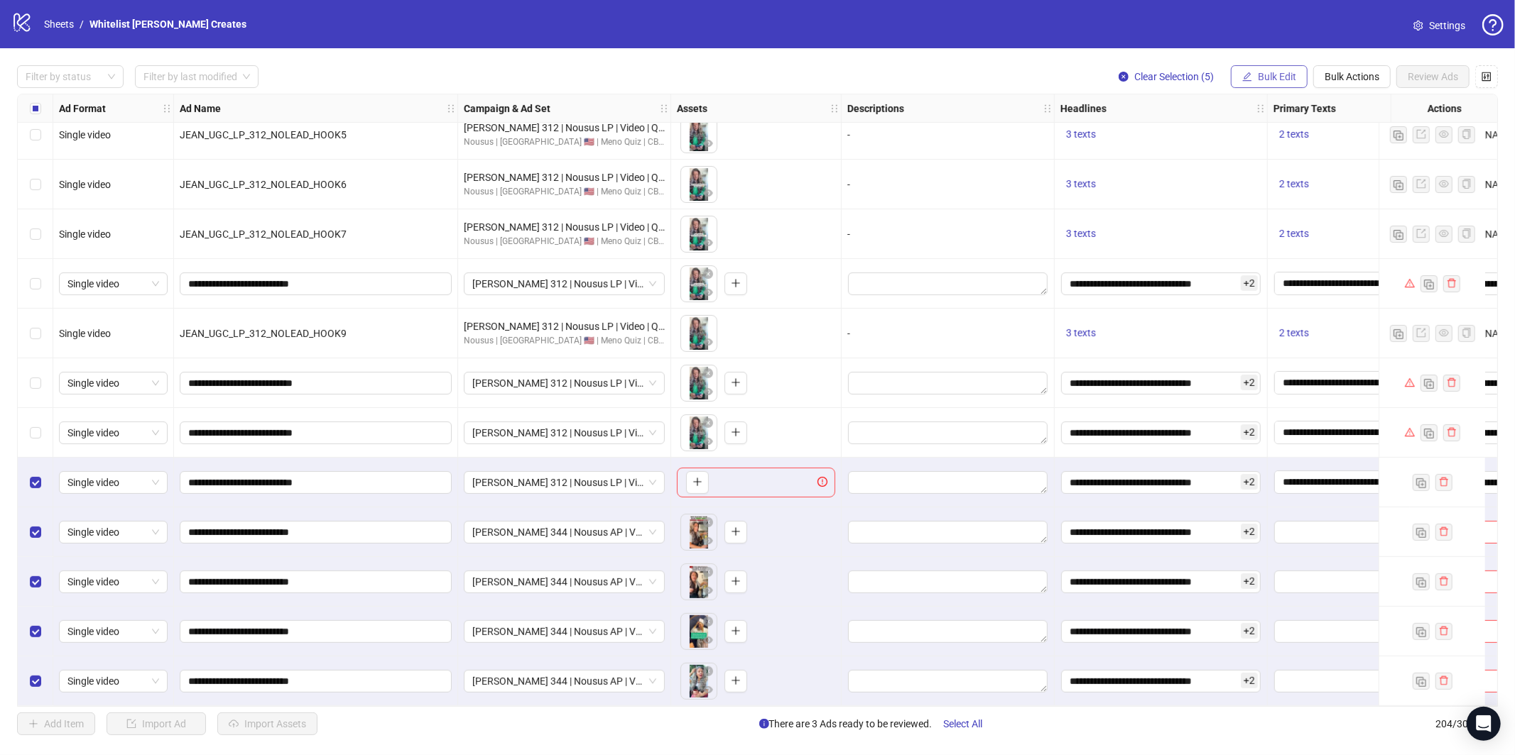
click at [1278, 87] on button "Bulk Edit" at bounding box center [1268, 76] width 77 height 23
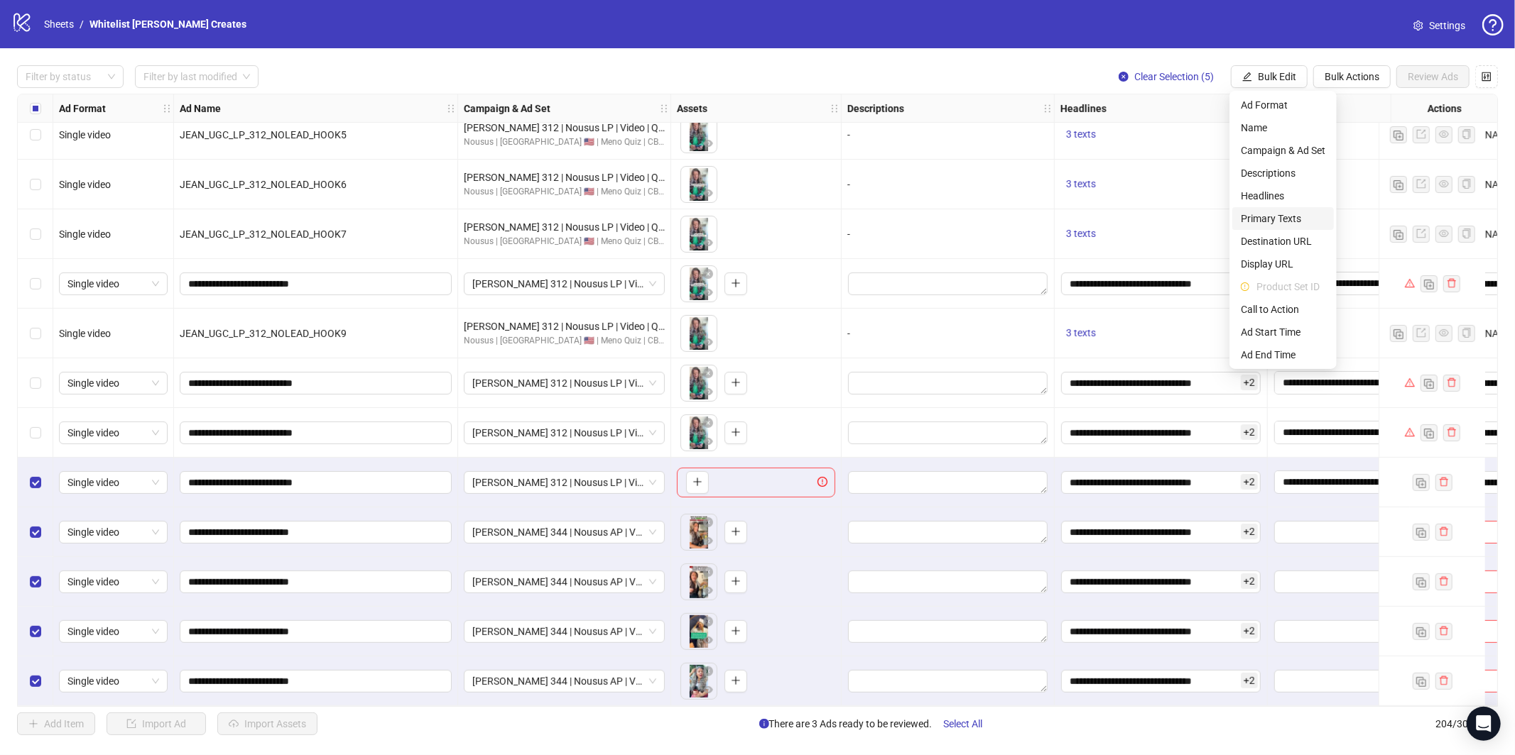
click at [1288, 217] on span "Primary Texts" at bounding box center [1282, 219] width 84 height 16
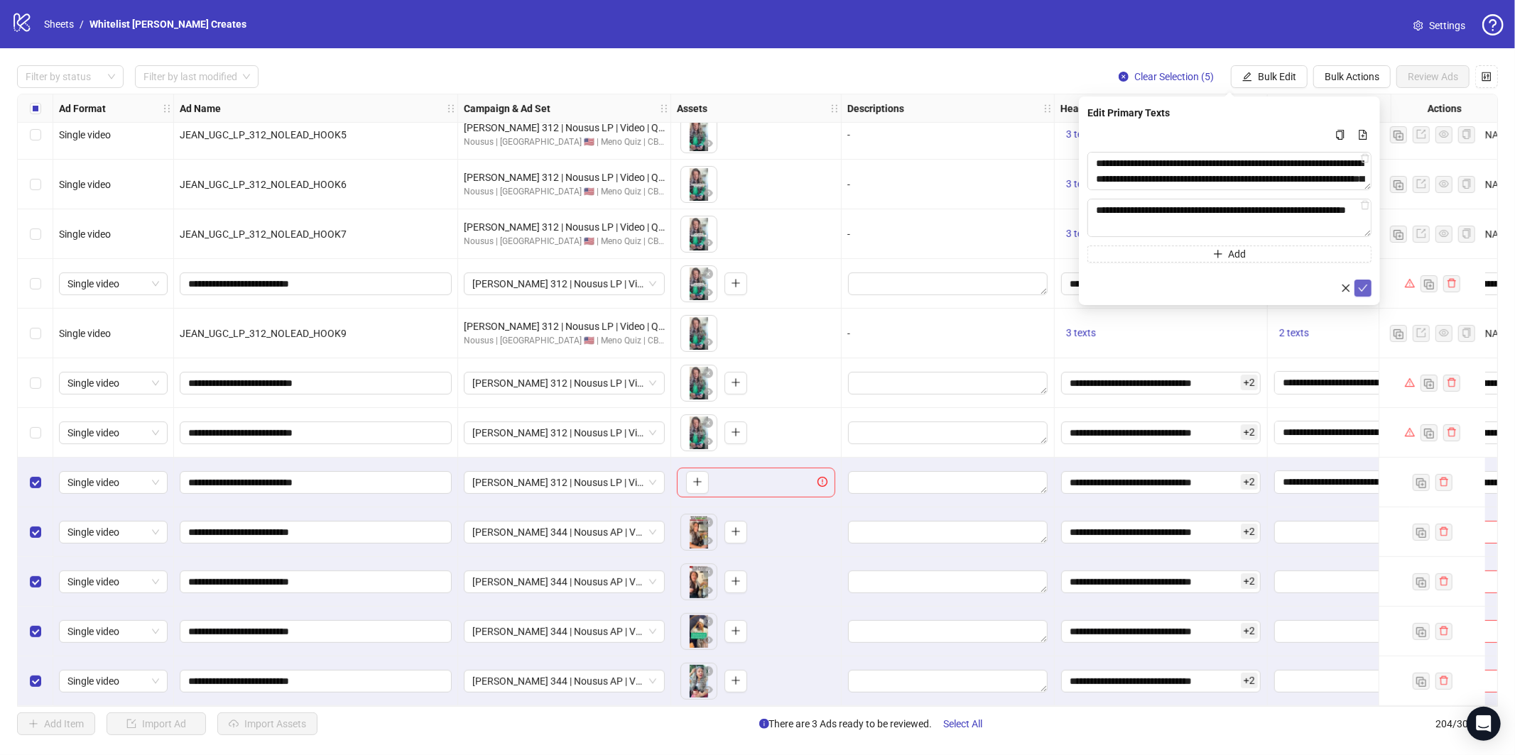
click at [1364, 288] on icon "check" at bounding box center [1363, 288] width 10 height 10
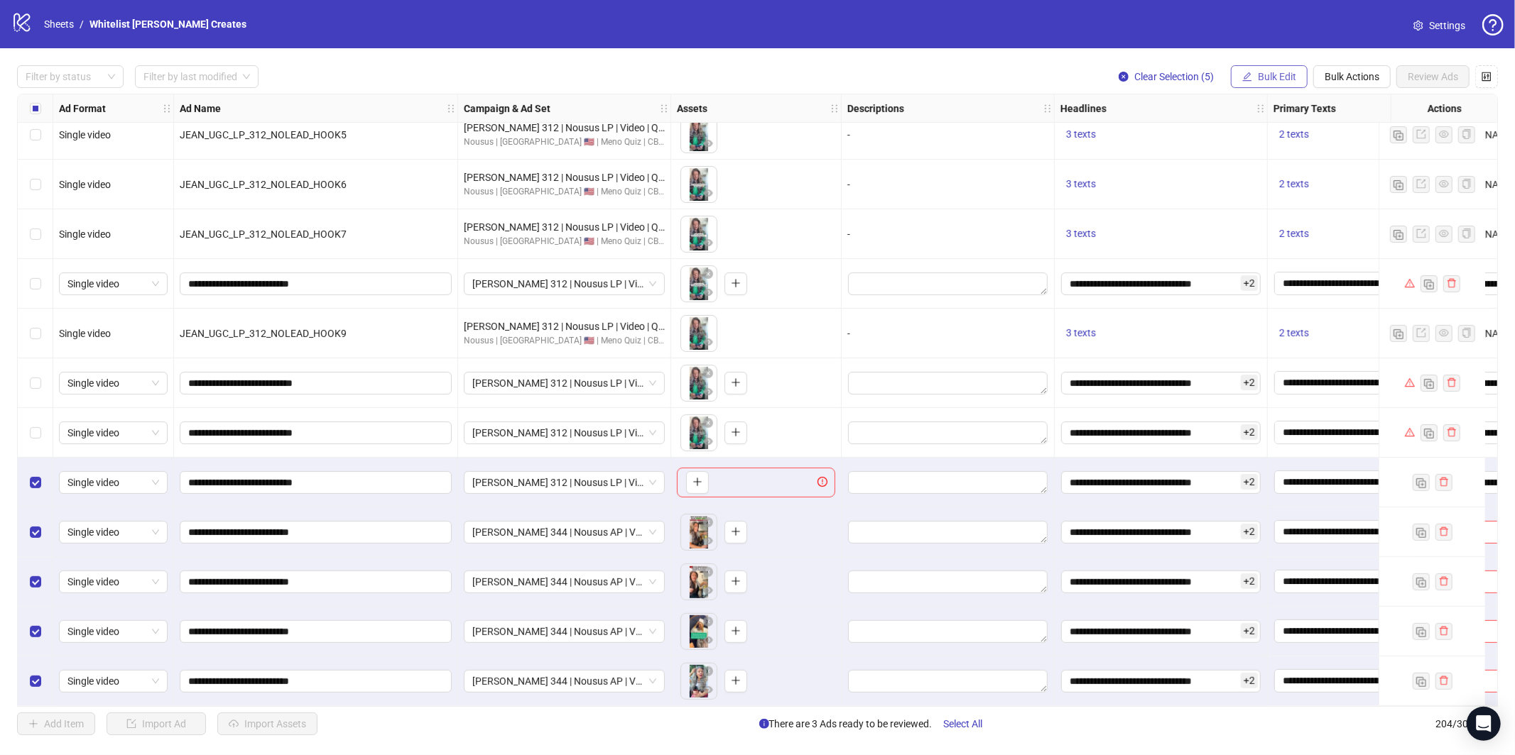
click at [1279, 87] on button "Bulk Edit" at bounding box center [1268, 76] width 77 height 23
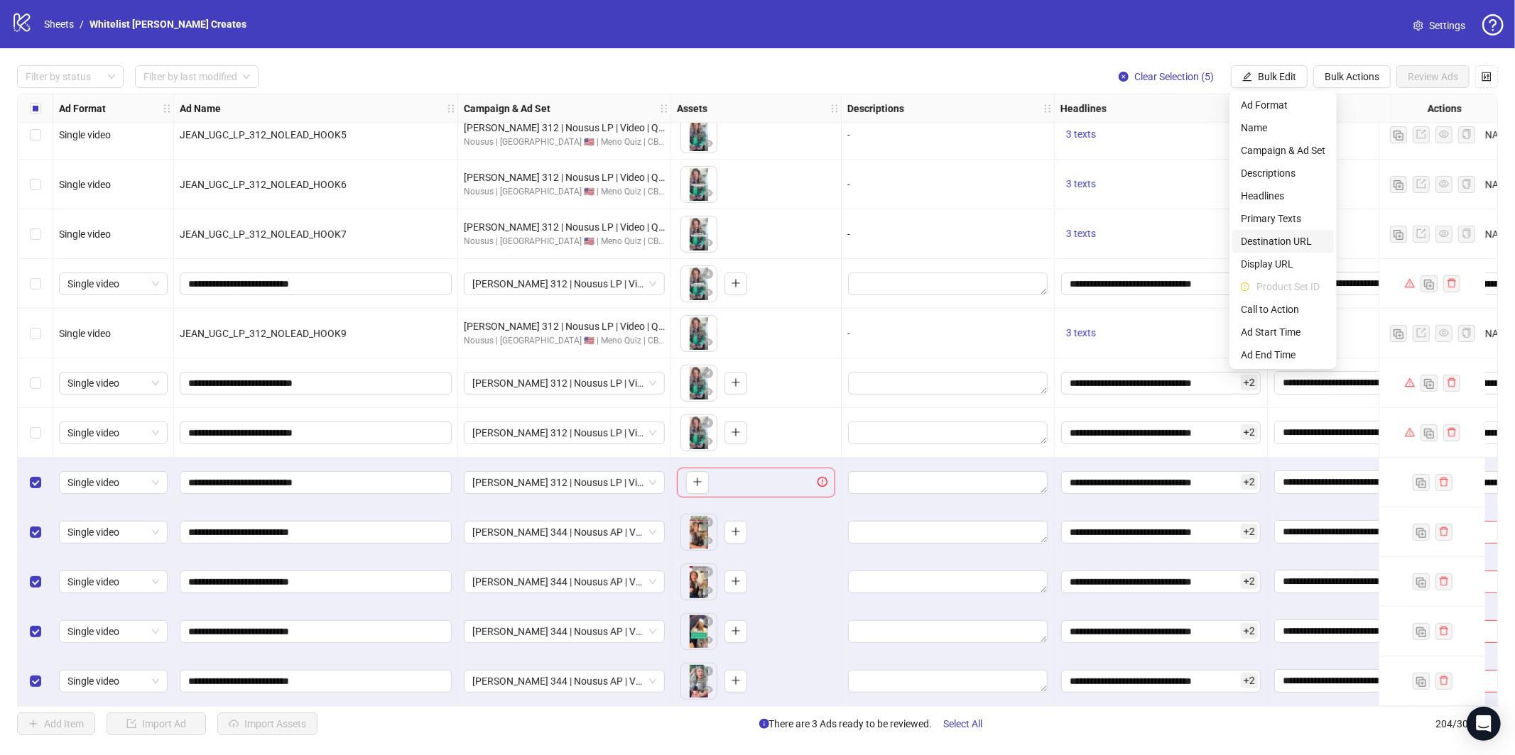
click at [1275, 241] on span "Destination URL" at bounding box center [1282, 242] width 84 height 16
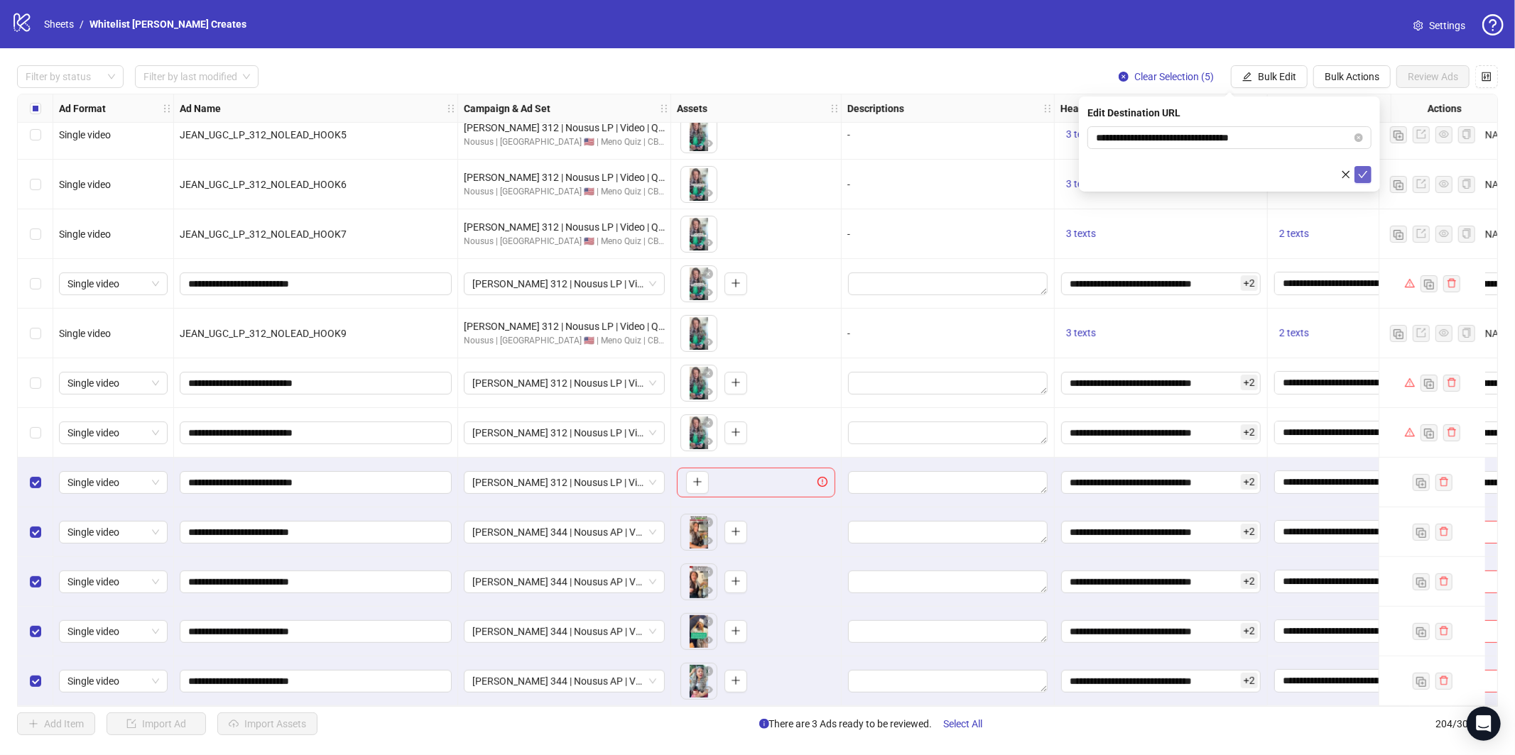
click at [1367, 170] on icon "check" at bounding box center [1363, 175] width 10 height 10
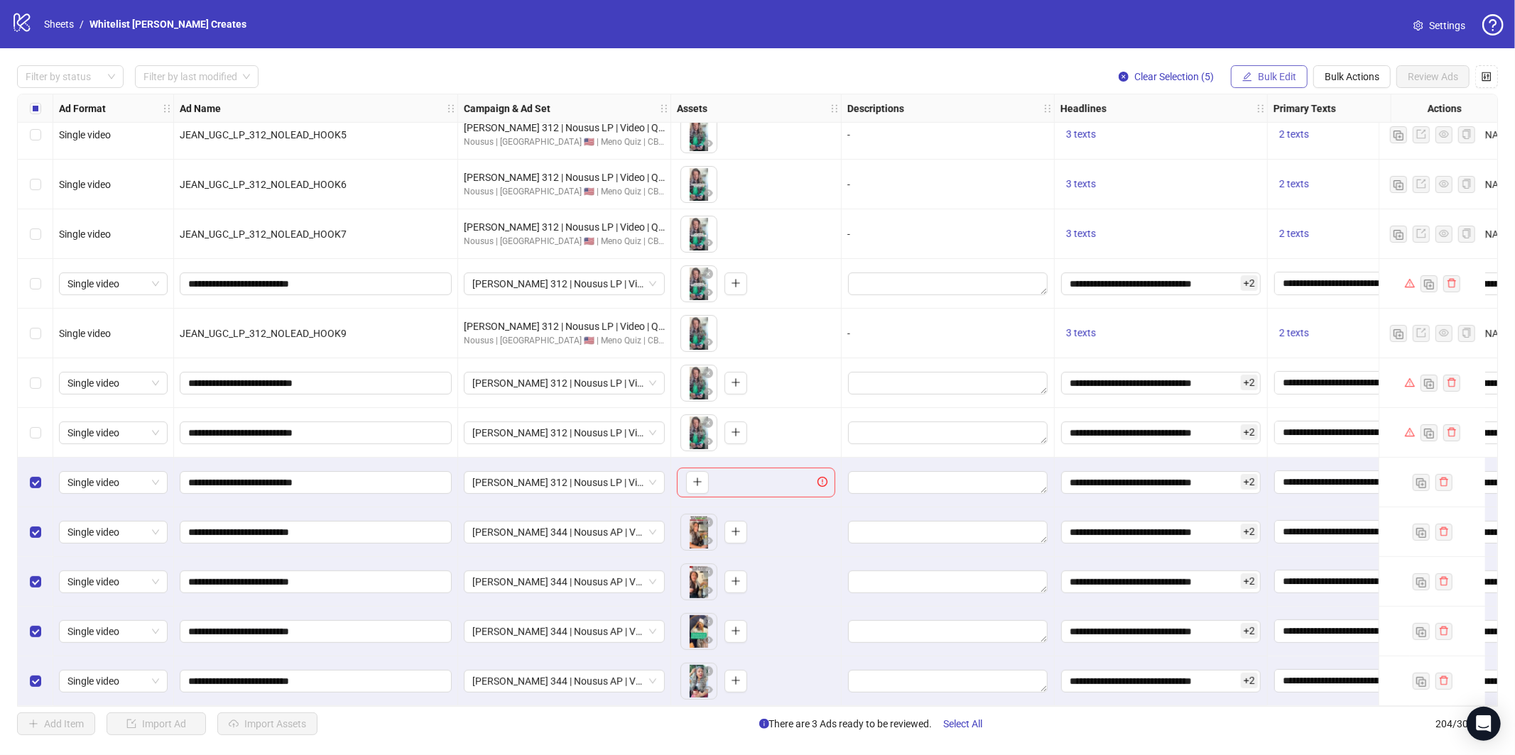
click at [1269, 75] on span "Bulk Edit" at bounding box center [1276, 76] width 38 height 11
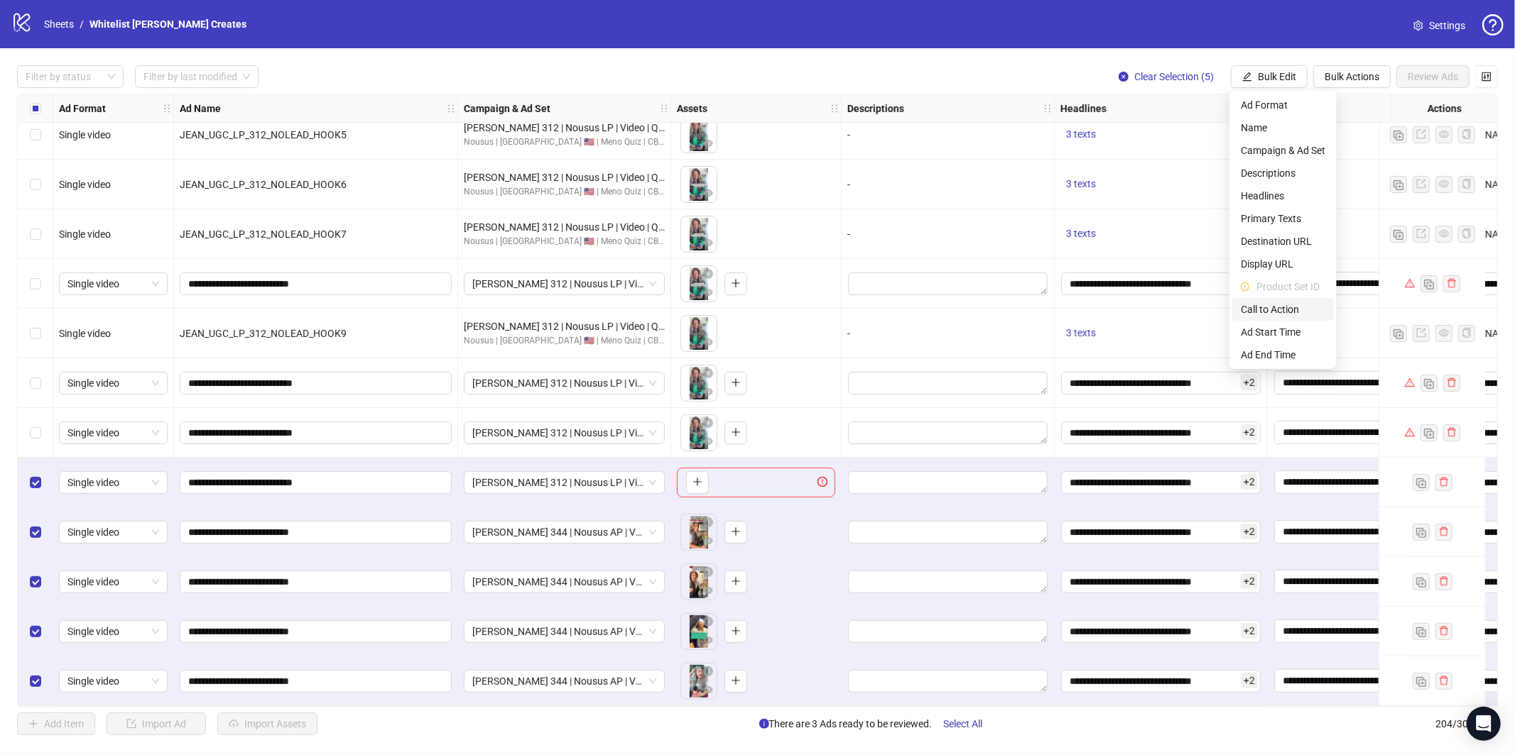
click at [1276, 307] on span "Call to Action" at bounding box center [1282, 310] width 84 height 16
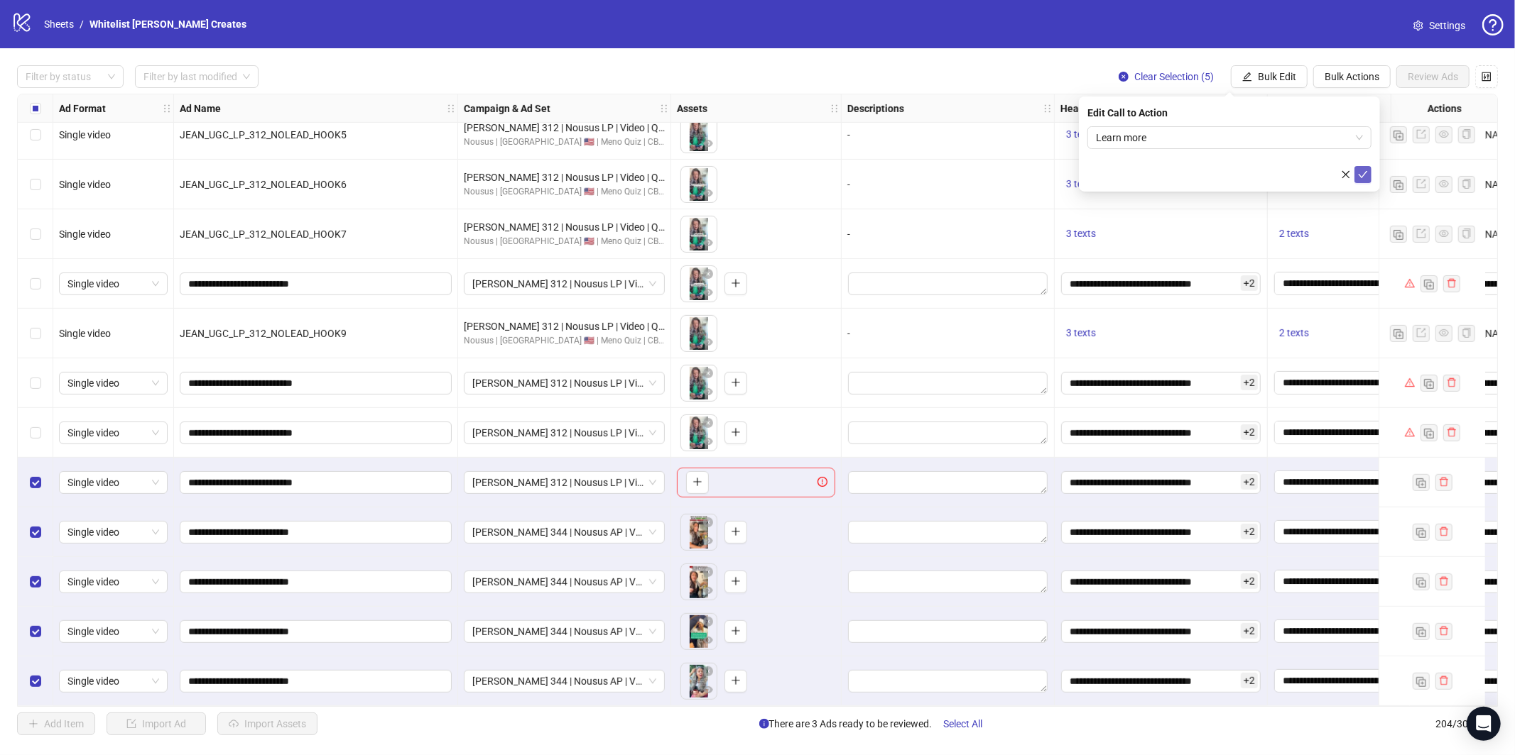
click at [1355, 178] on button "submit" at bounding box center [1362, 174] width 17 height 17
click at [963, 724] on span "Select All" at bounding box center [963, 724] width 39 height 11
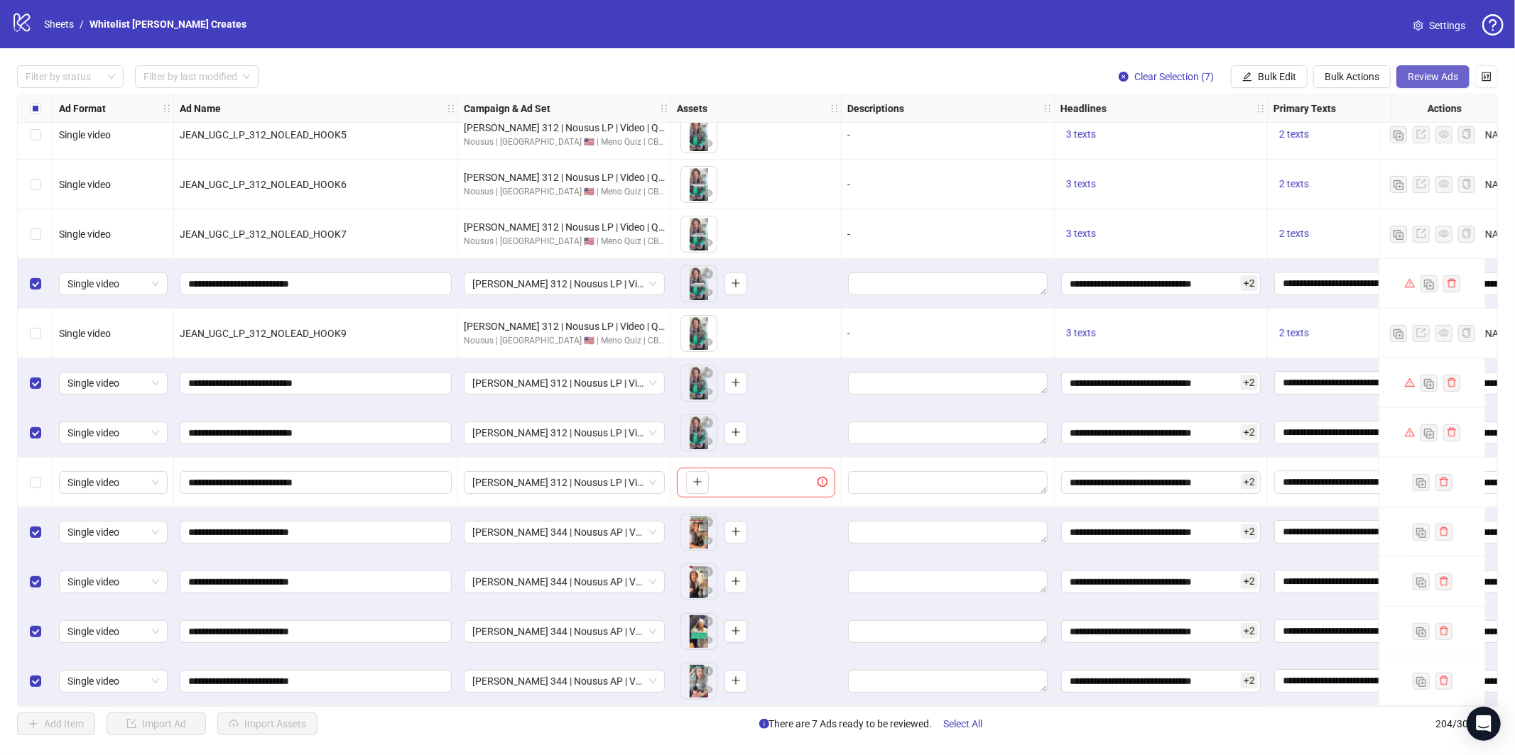
click at [1447, 72] on span "Review Ads" at bounding box center [1432, 76] width 50 height 11
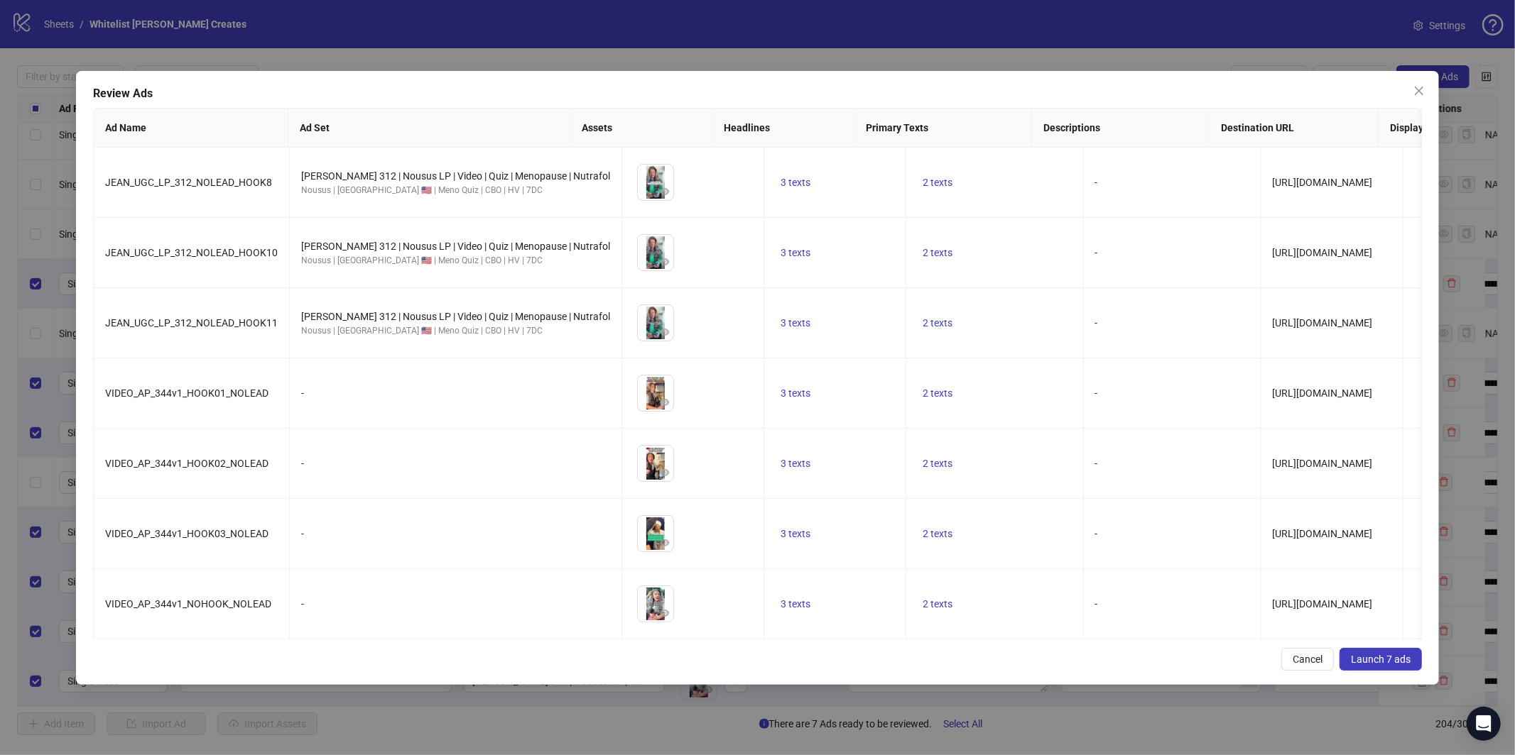
click at [1401, 653] on div "Review Ads Ad Name Ad Set Assets Headlines Primary Texts Descriptions Destinati…" at bounding box center [757, 378] width 1363 height 614
click at [1399, 663] on button "Launch 7 ads" at bounding box center [1380, 659] width 82 height 23
